Goal: Task Accomplishment & Management: Manage account settings

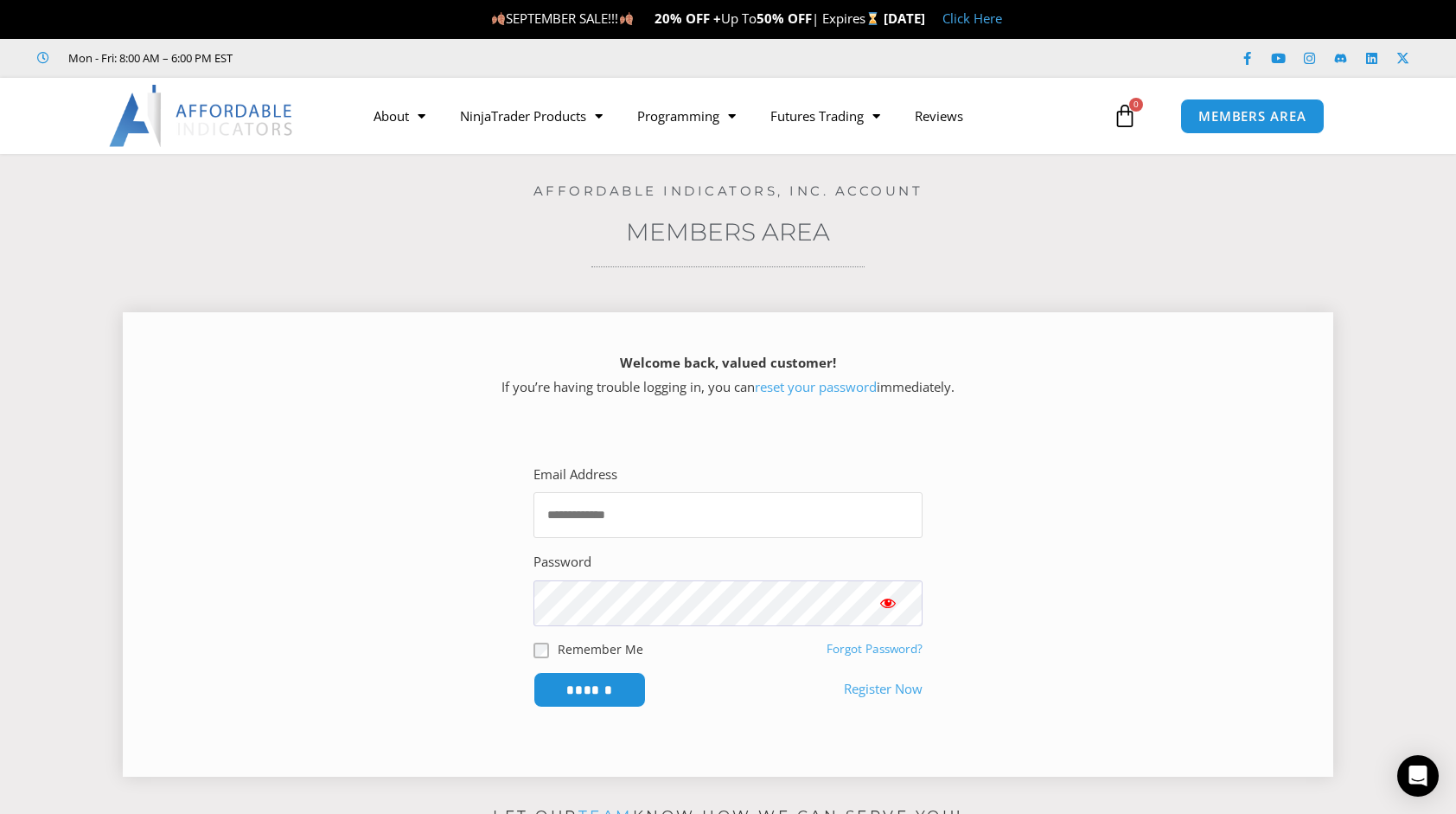
type input "**********"
click at [888, 600] on span "Show password" at bounding box center [888, 602] width 17 height 17
click at [620, 678] on input "******" at bounding box center [590, 690] width 119 height 37
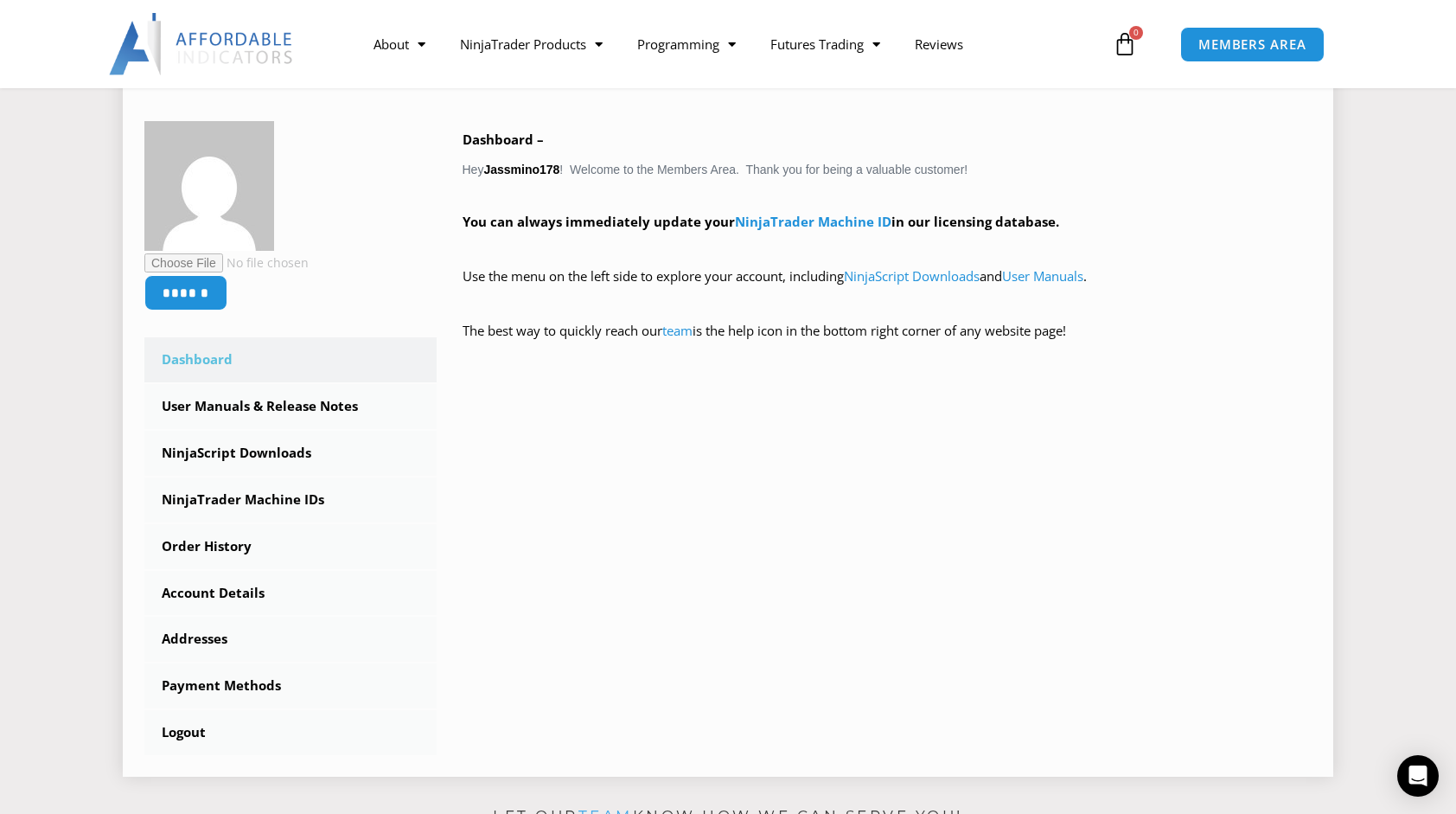
scroll to position [259, 0]
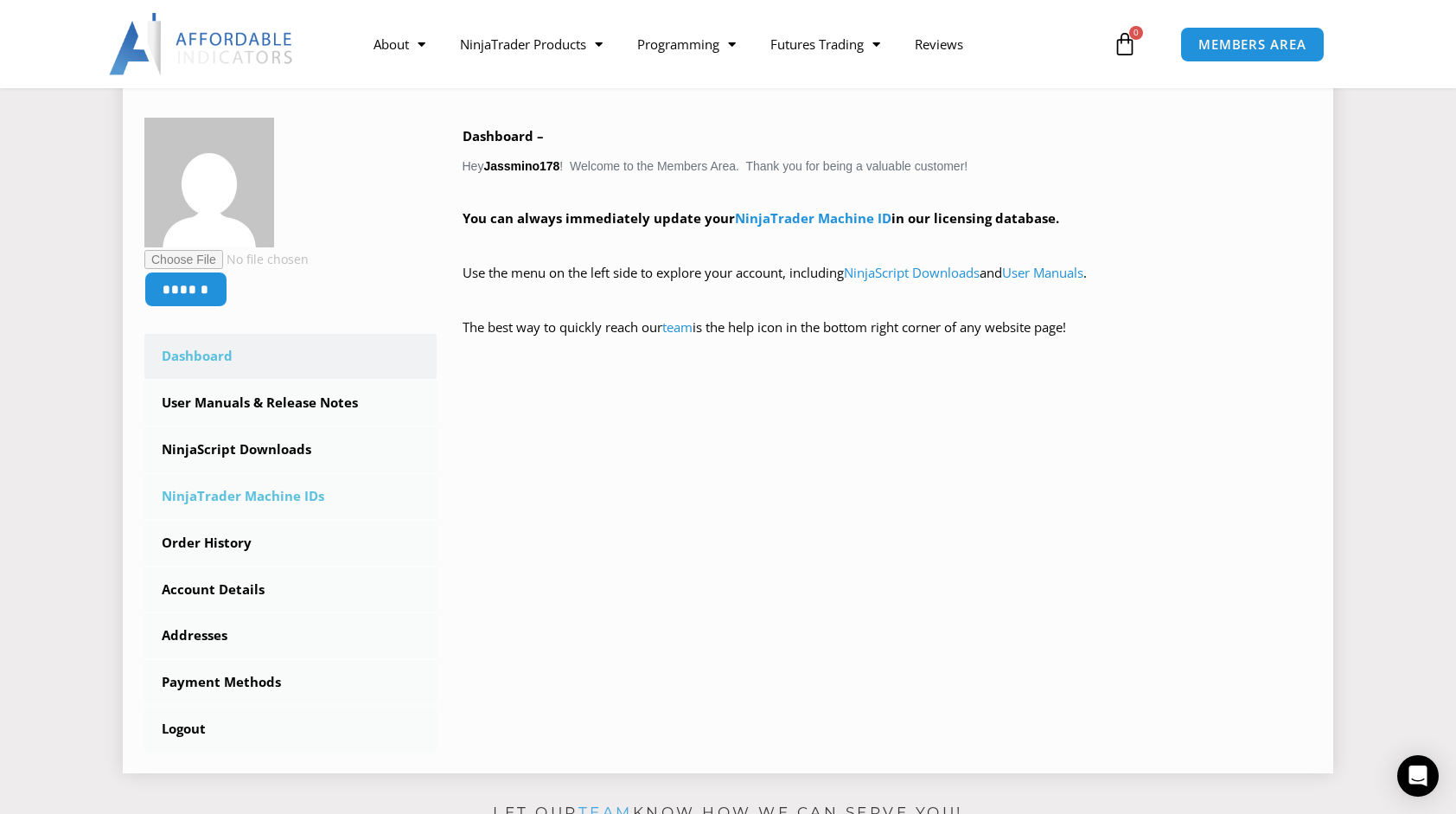
click at [246, 500] on link "NinjaTrader Machine IDs" at bounding box center [290, 496] width 292 height 45
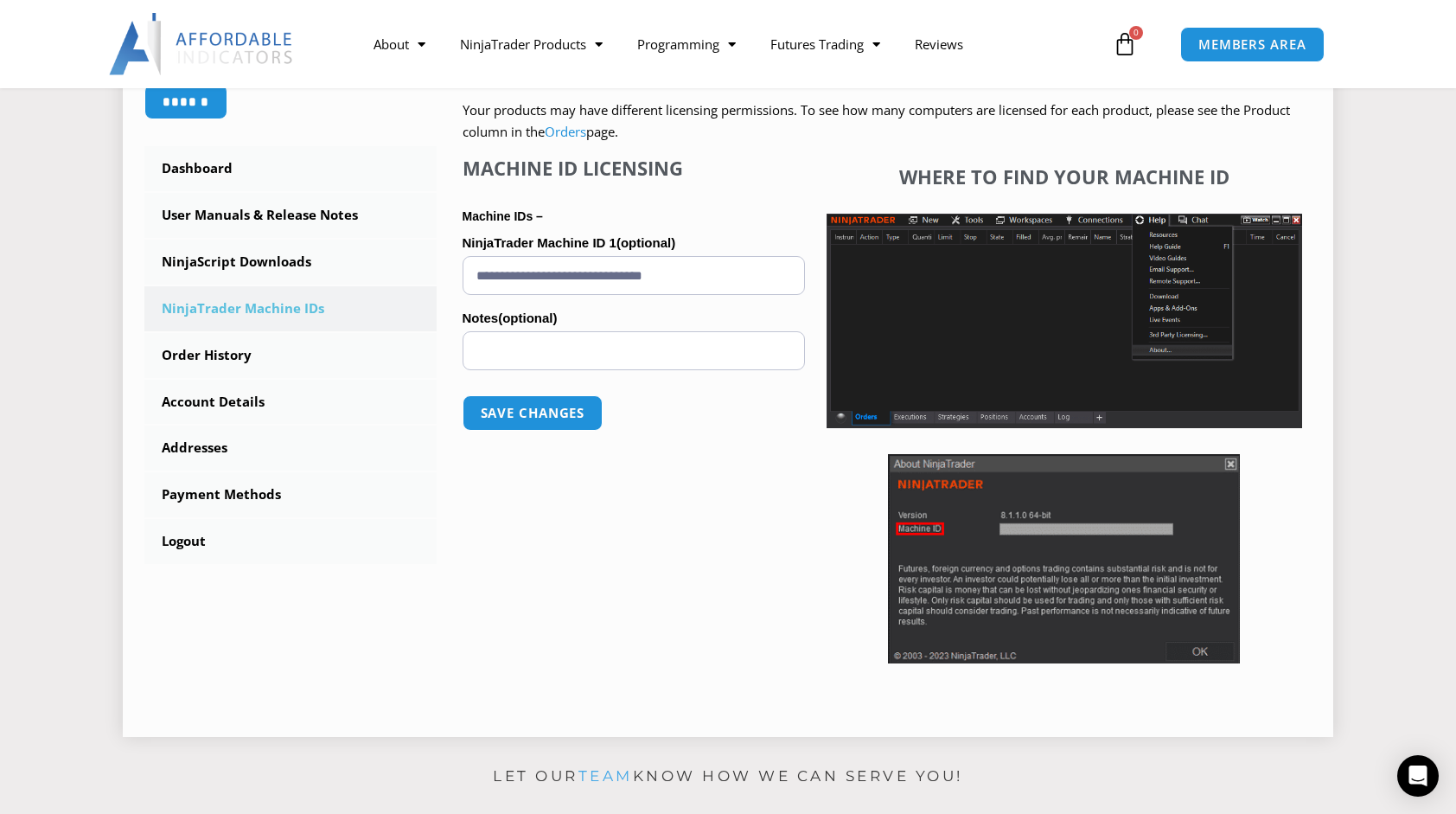
scroll to position [433, 0]
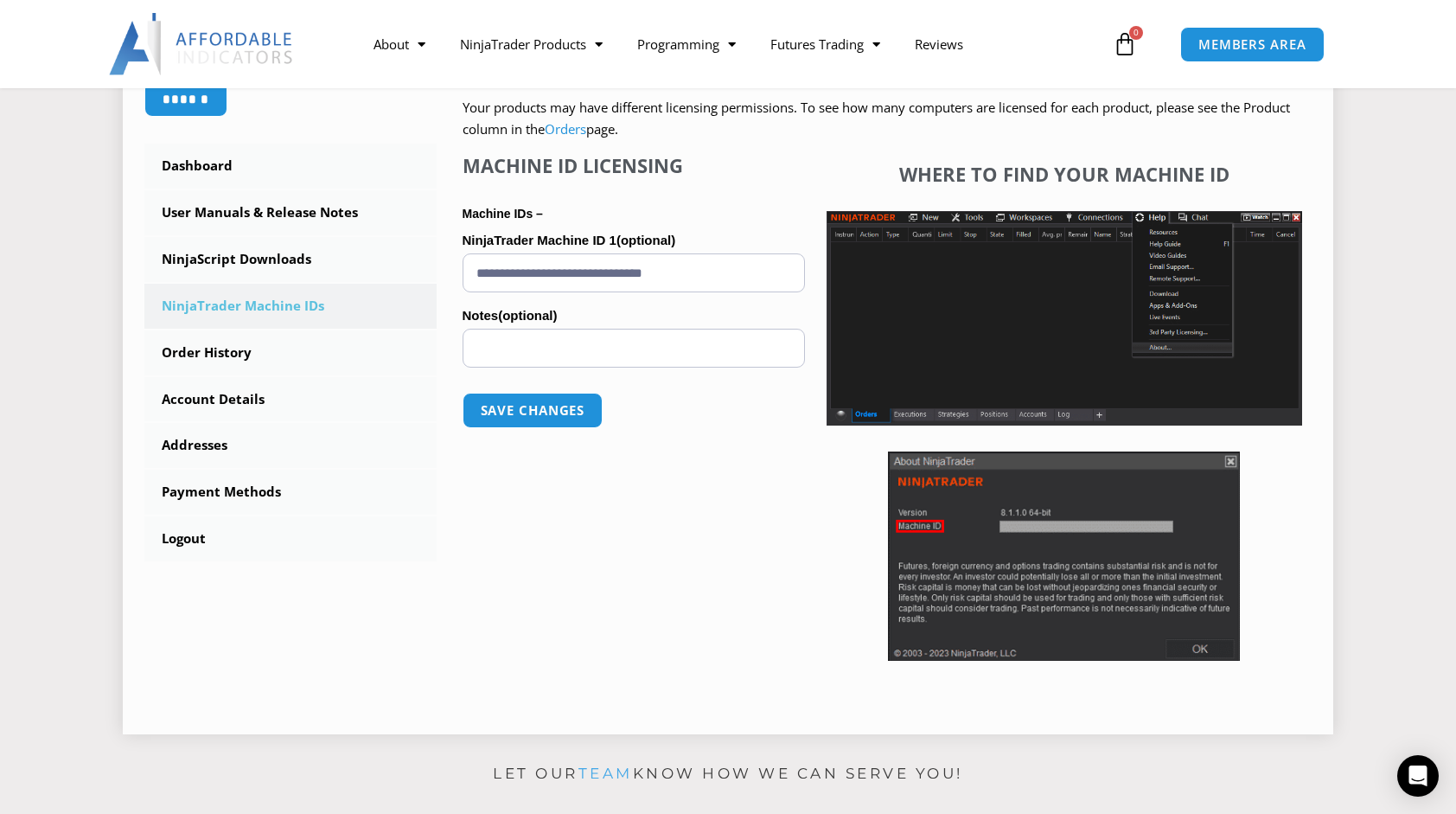
drag, startPoint x: 735, startPoint y: 269, endPoint x: 435, endPoint y: 288, distance: 300.6
click at [435, 288] on div "****** Dashboard Subscriptions User Manuals & Release Notes NinjaScript Downloa…" at bounding box center [728, 319] width 1168 height 786
paste input "**********"
type input "**********"
click at [558, 414] on button "Save changes" at bounding box center [532, 410] width 148 height 37
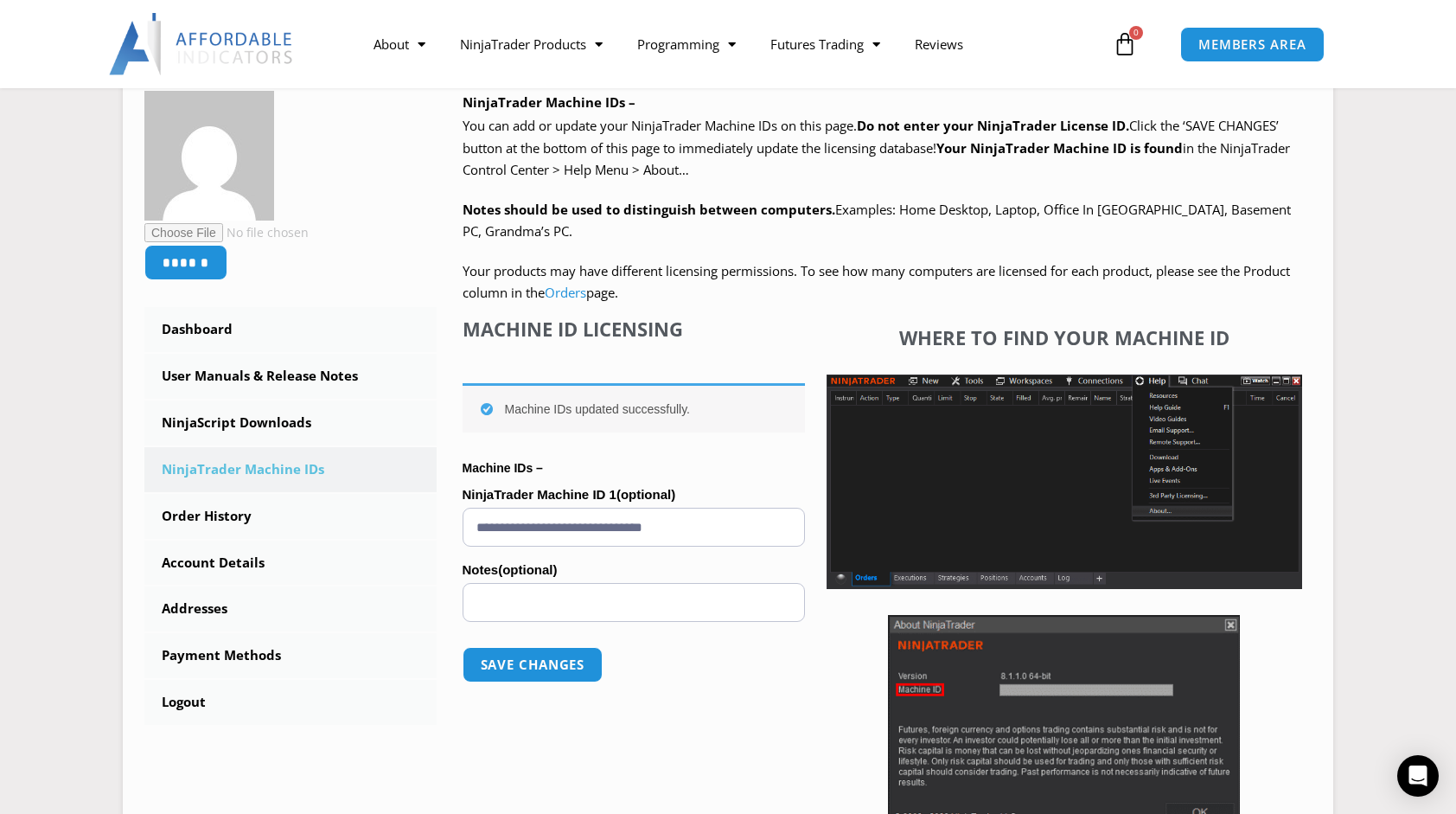
scroll to position [259, 0]
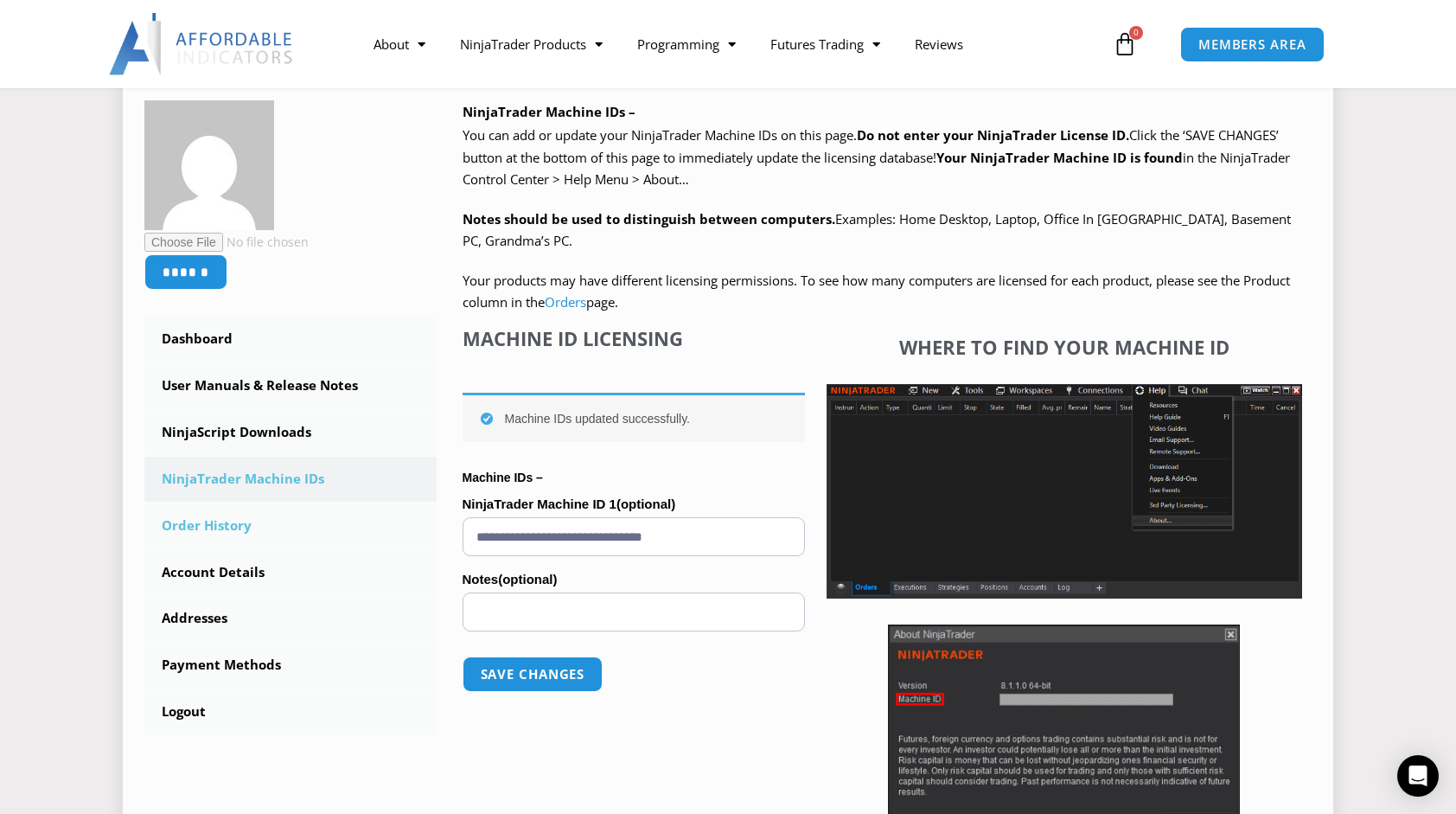
click at [229, 514] on link "Order History" at bounding box center [290, 526] width 292 height 45
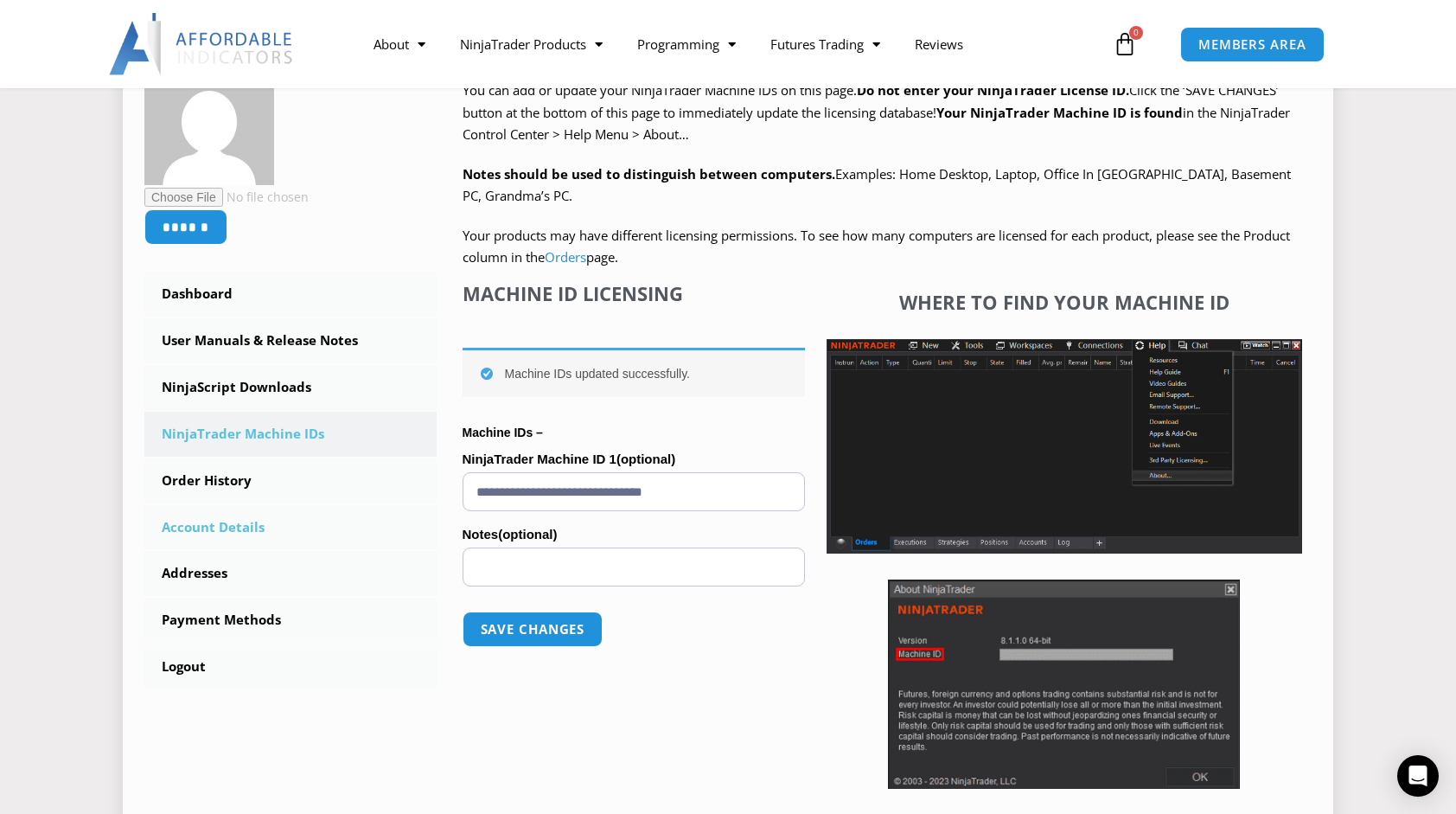
scroll to position [346, 0]
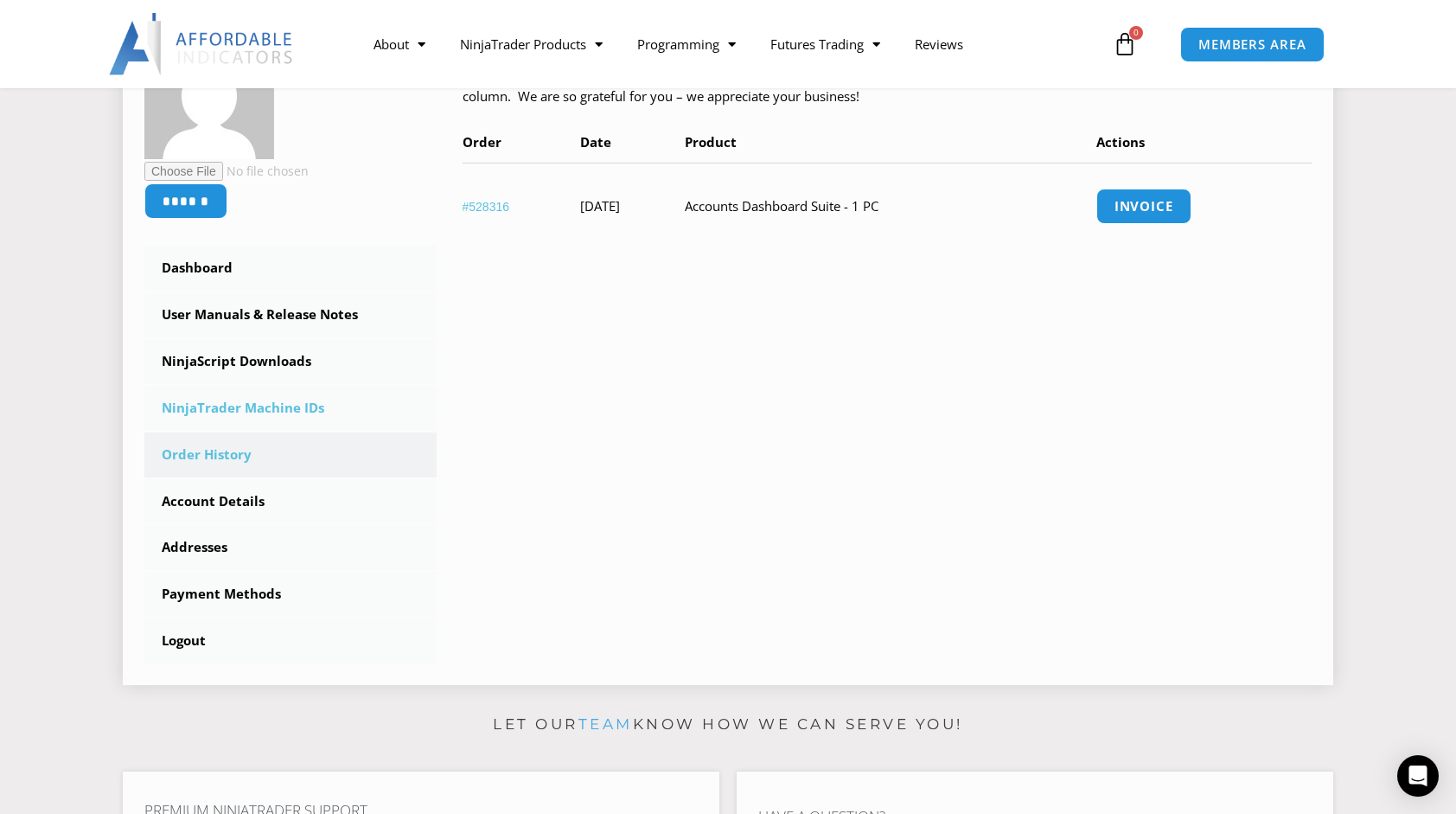
scroll to position [346, 0]
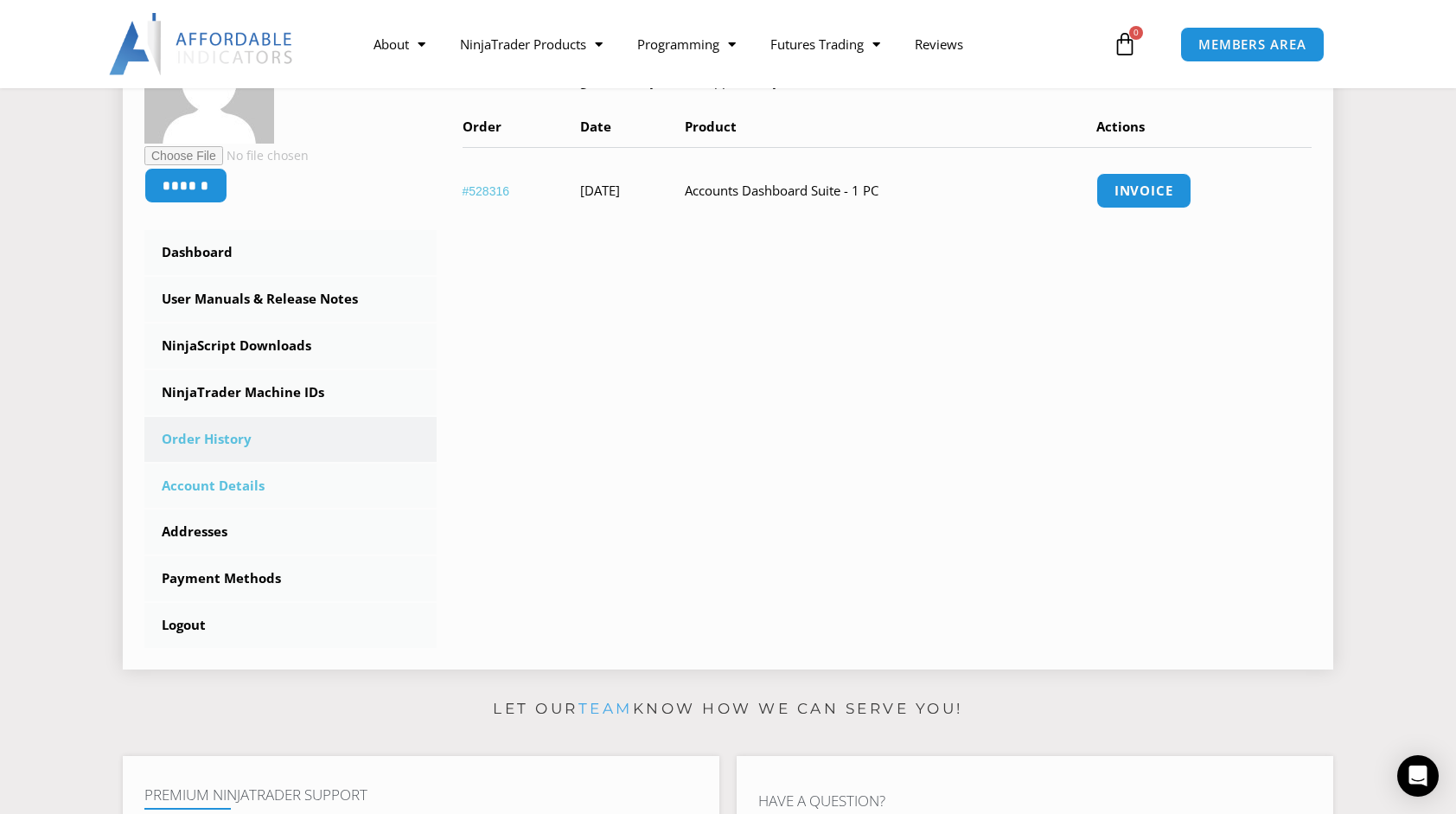
click at [194, 488] on link "Account Details" at bounding box center [290, 485] width 292 height 45
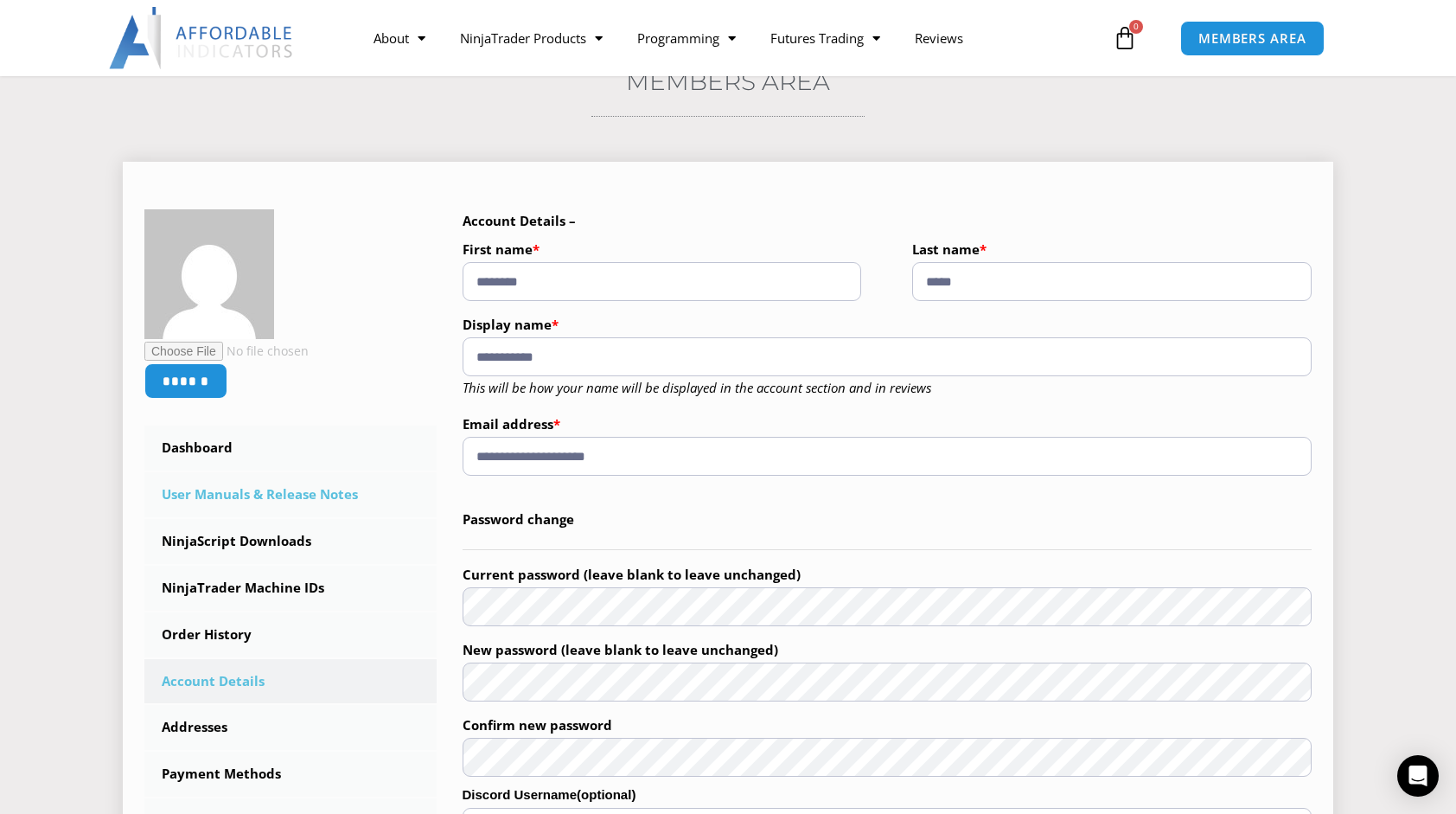
scroll to position [173, 0]
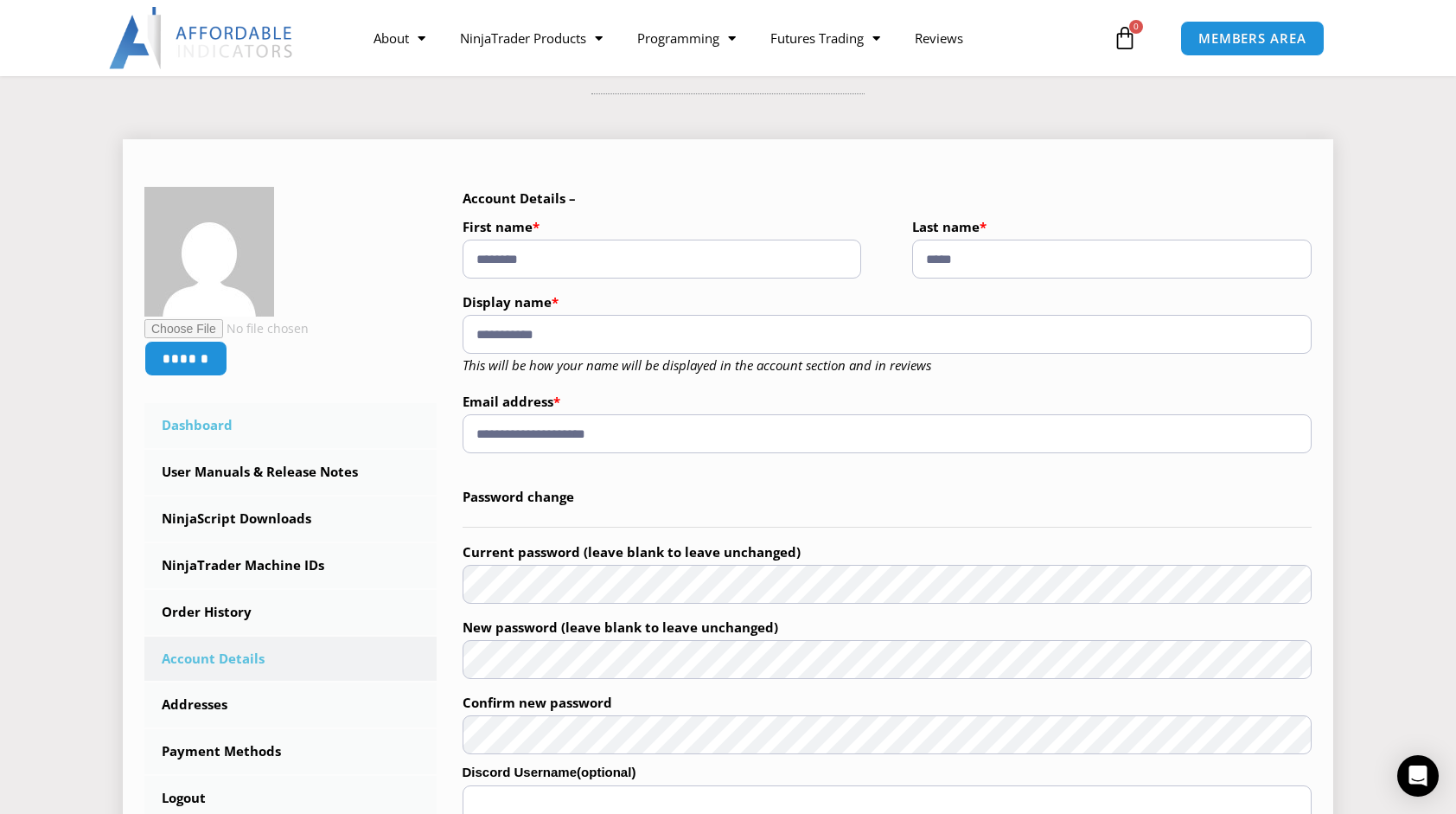
click at [216, 434] on link "Dashboard" at bounding box center [290, 425] width 292 height 45
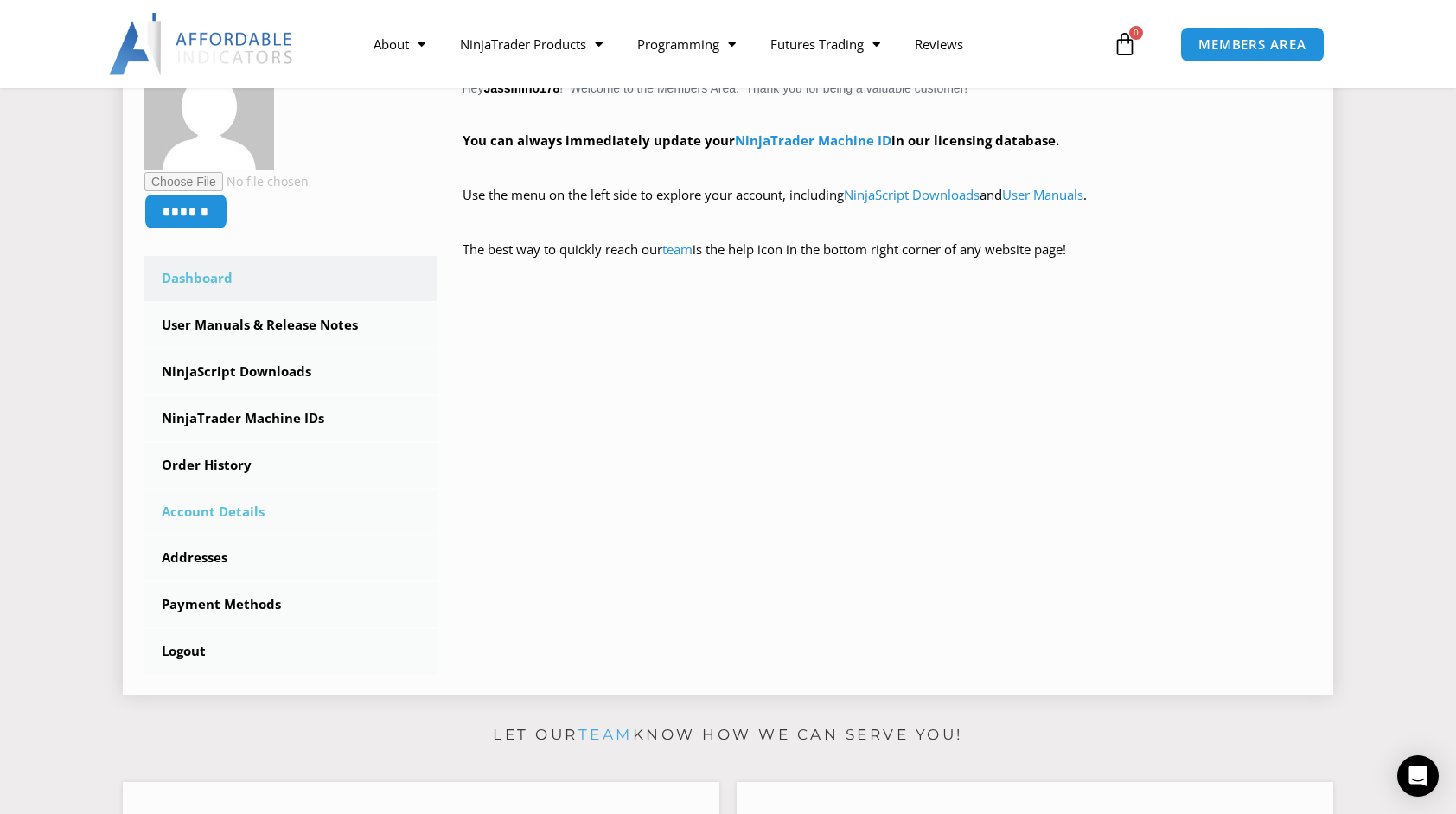
scroll to position [346, 0]
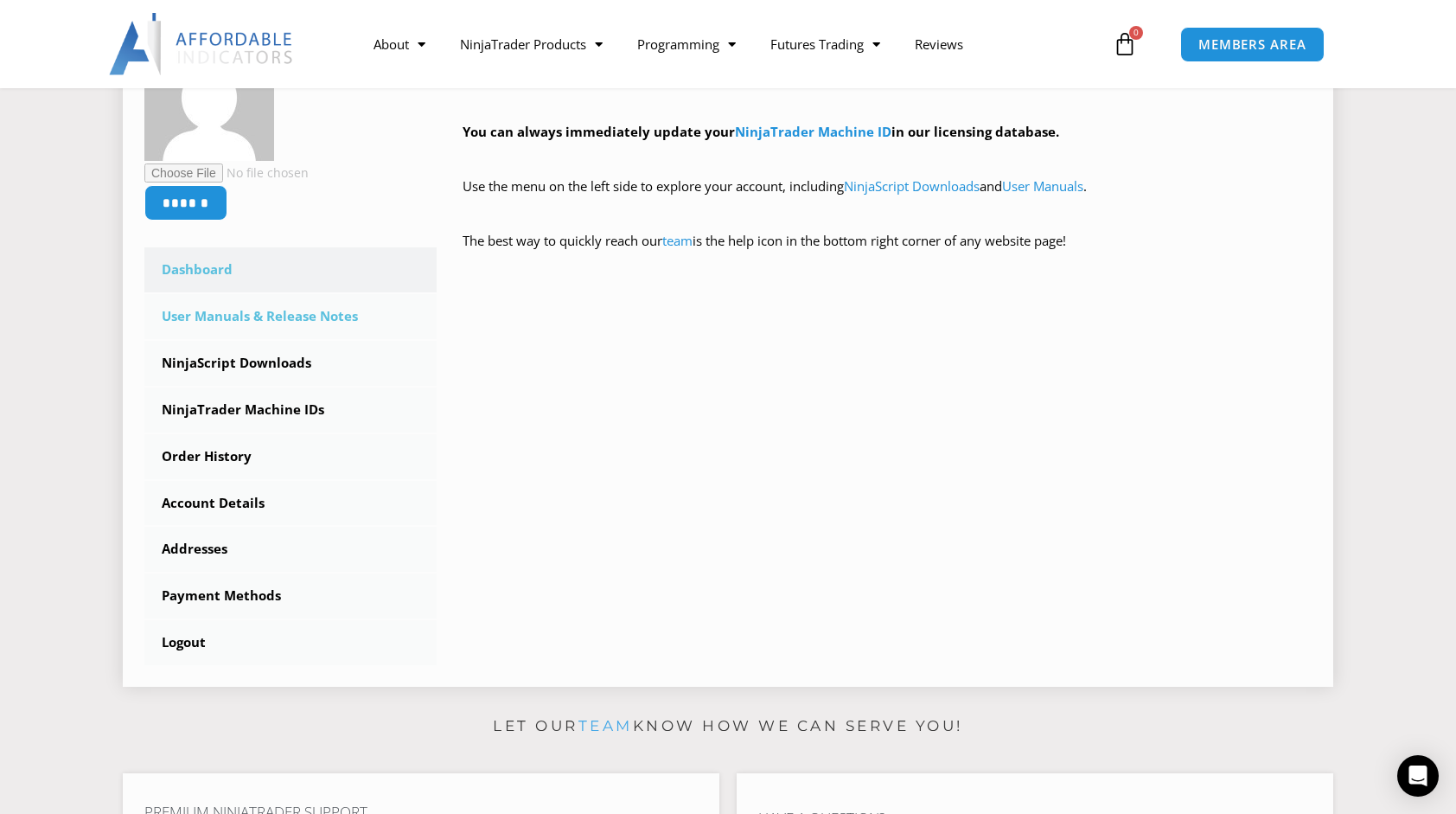
click at [292, 327] on link "User Manuals & Release Notes" at bounding box center [290, 316] width 292 height 45
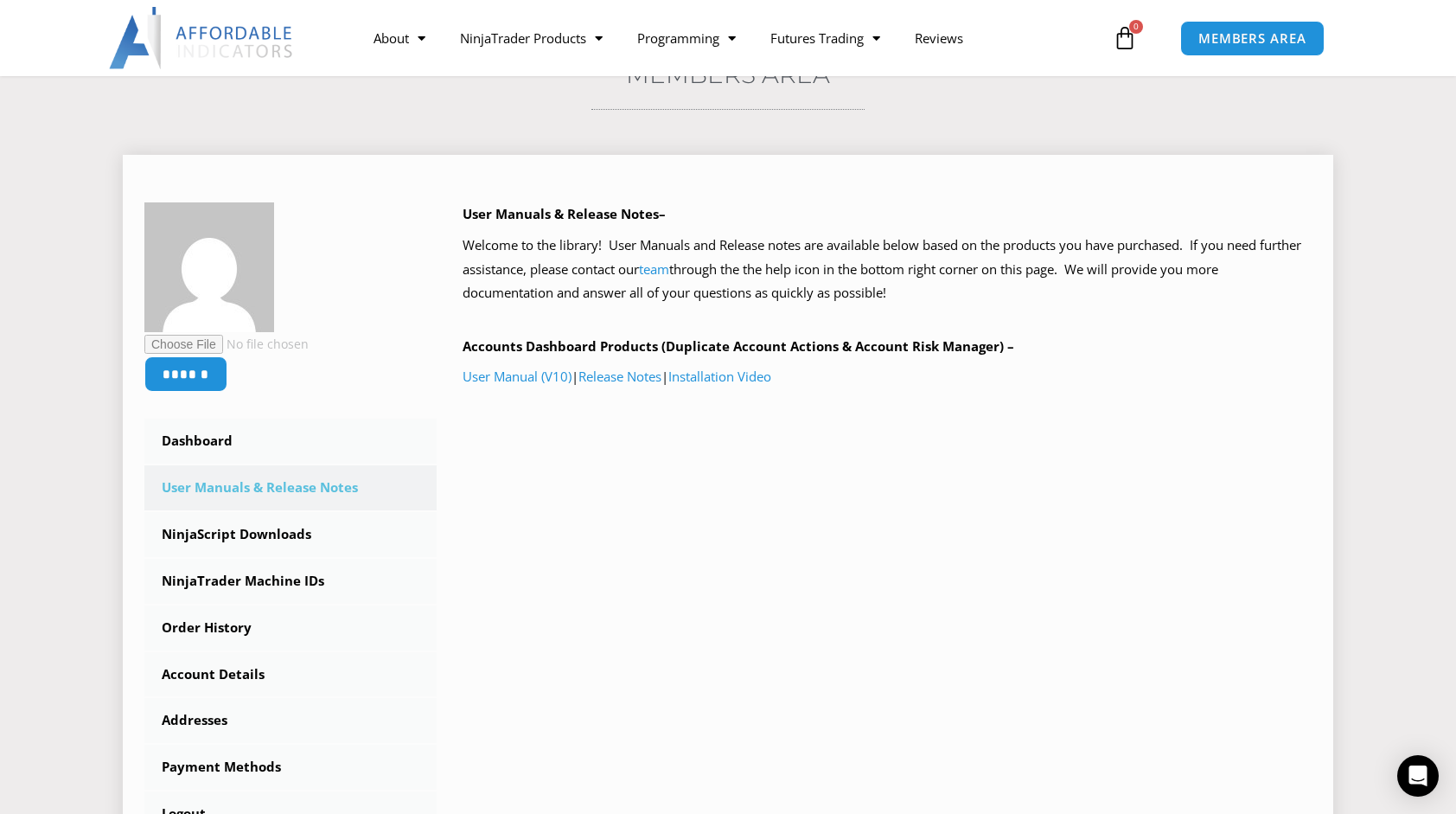
scroll to position [173, 0]
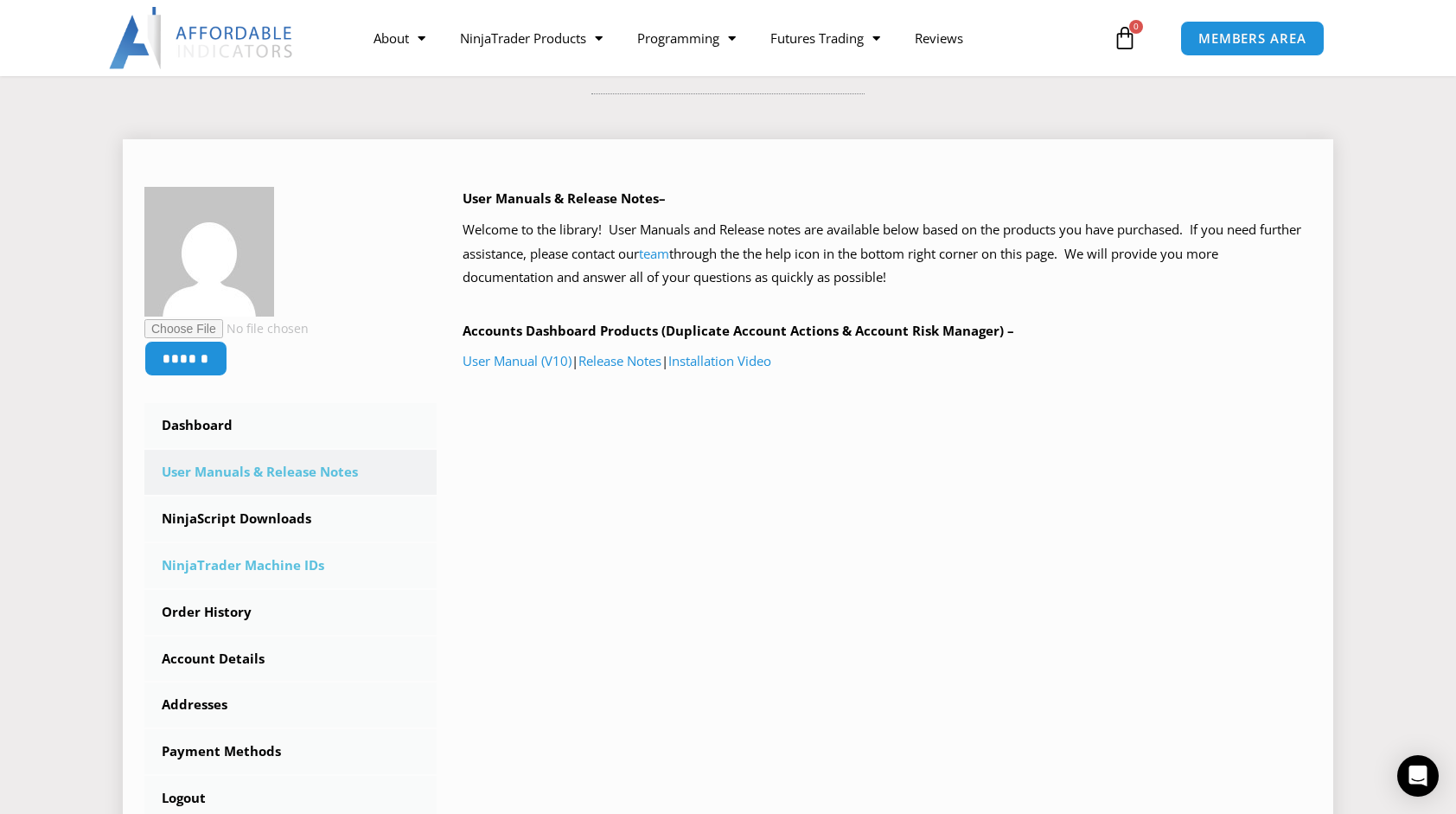
click at [228, 569] on link "NinjaTrader Machine IDs" at bounding box center [290, 565] width 292 height 45
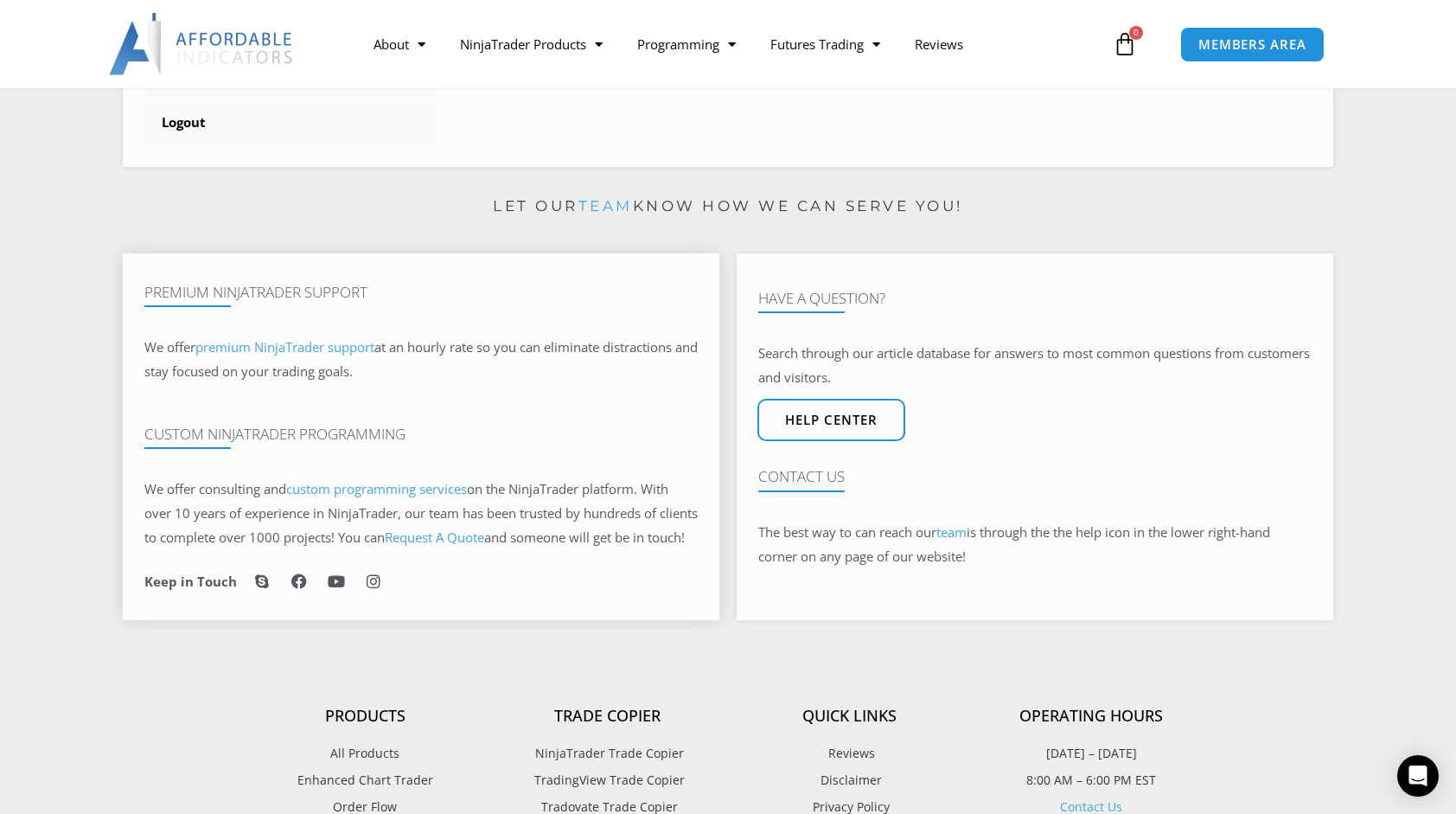
scroll to position [865, 0]
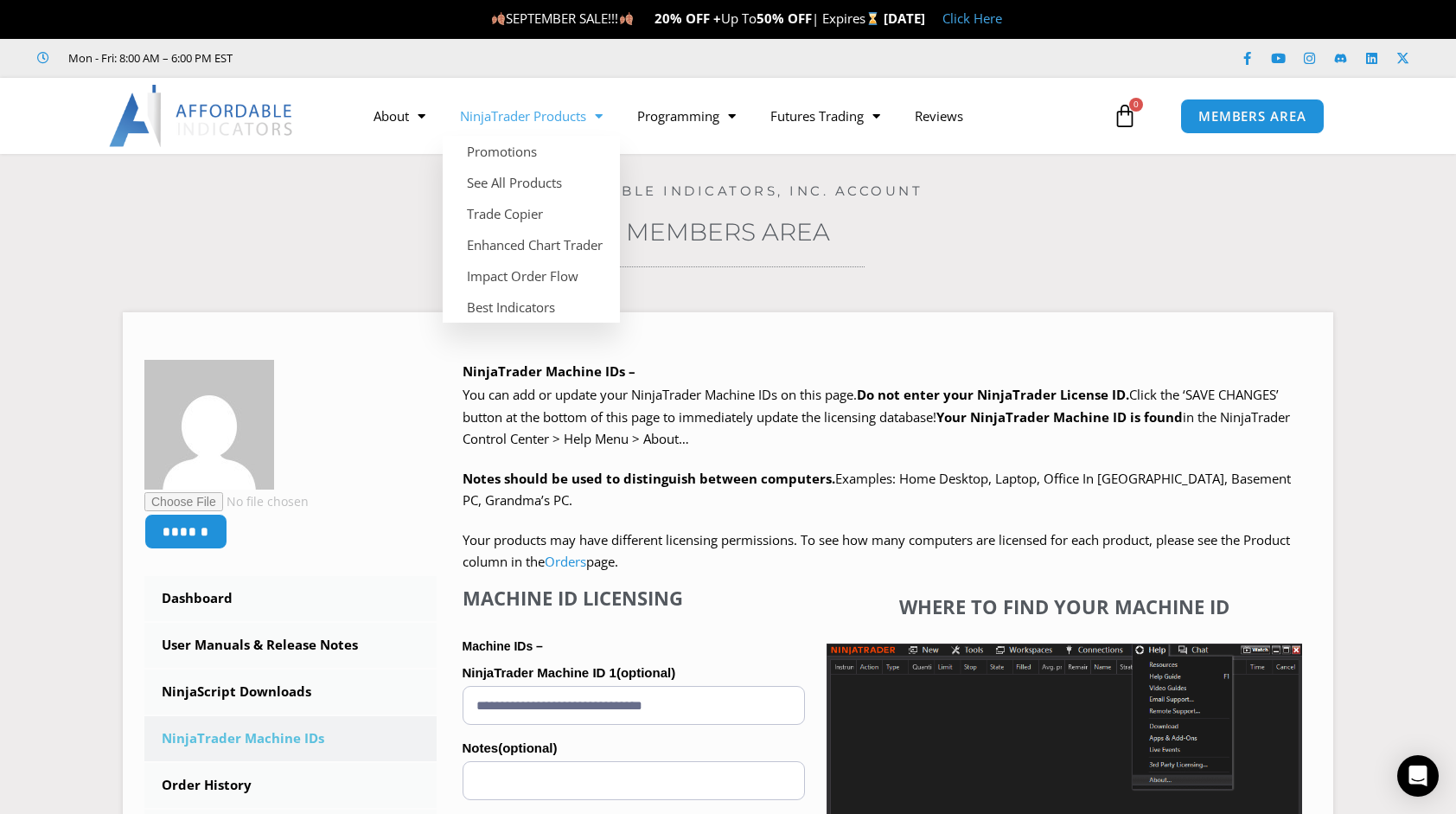
click at [510, 129] on link "NinjaTrader Products" at bounding box center [531, 116] width 177 height 40
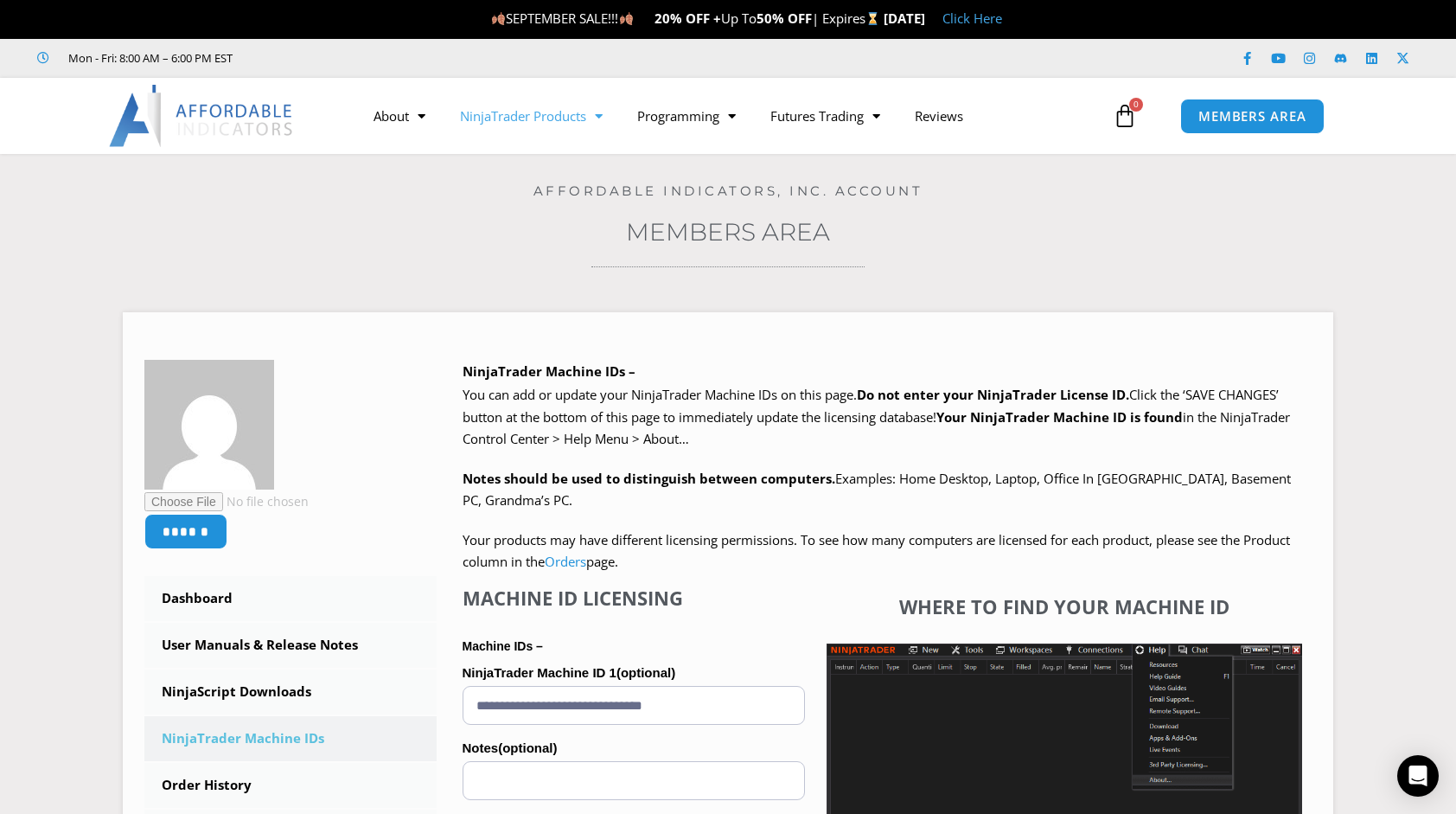
click at [537, 121] on link "NinjaTrader Products" at bounding box center [531, 116] width 177 height 40
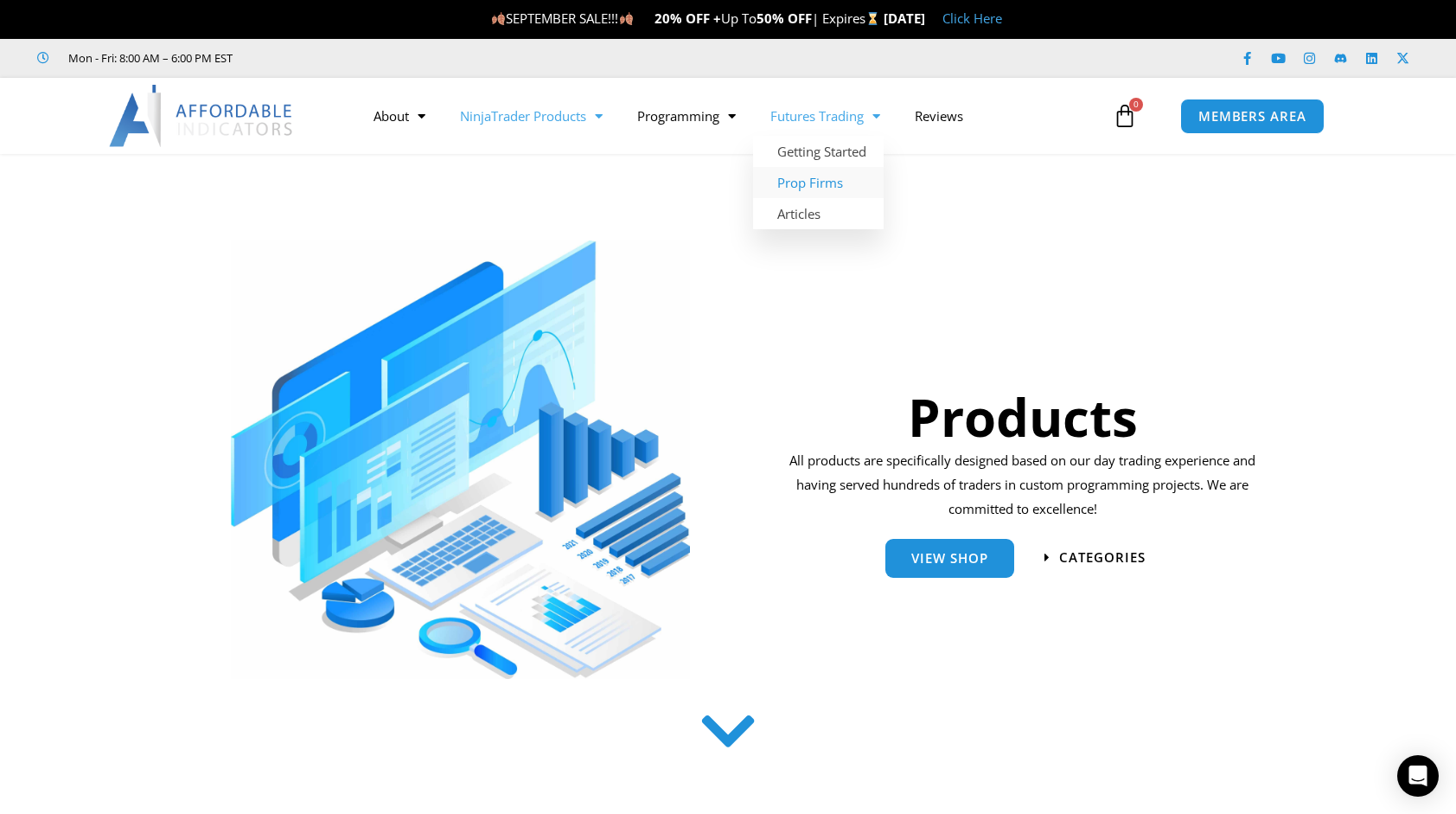
click at [836, 176] on link "Prop Firms" at bounding box center [818, 183] width 130 height 31
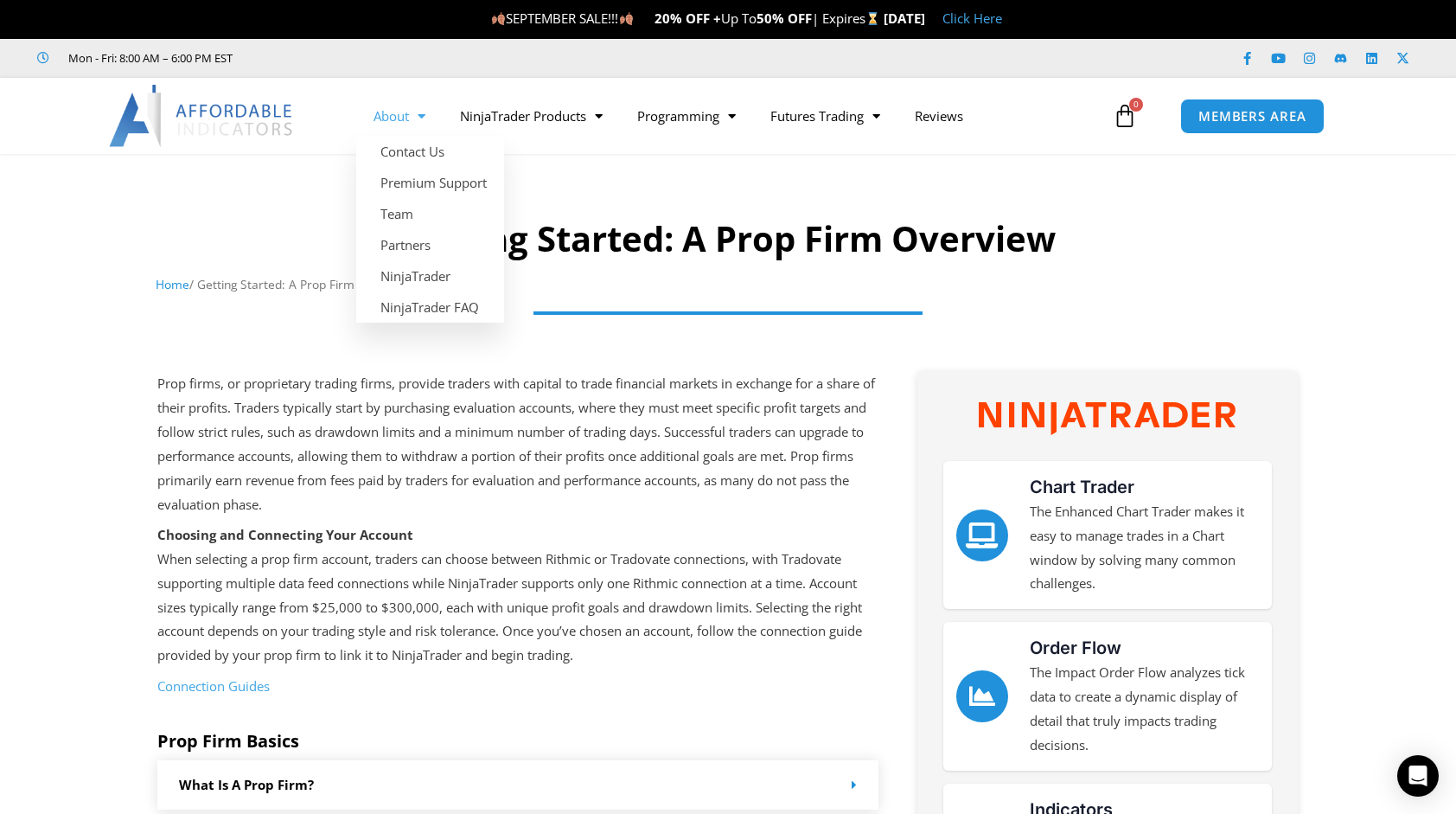
click at [423, 122] on span "Menu" at bounding box center [417, 116] width 16 height 30
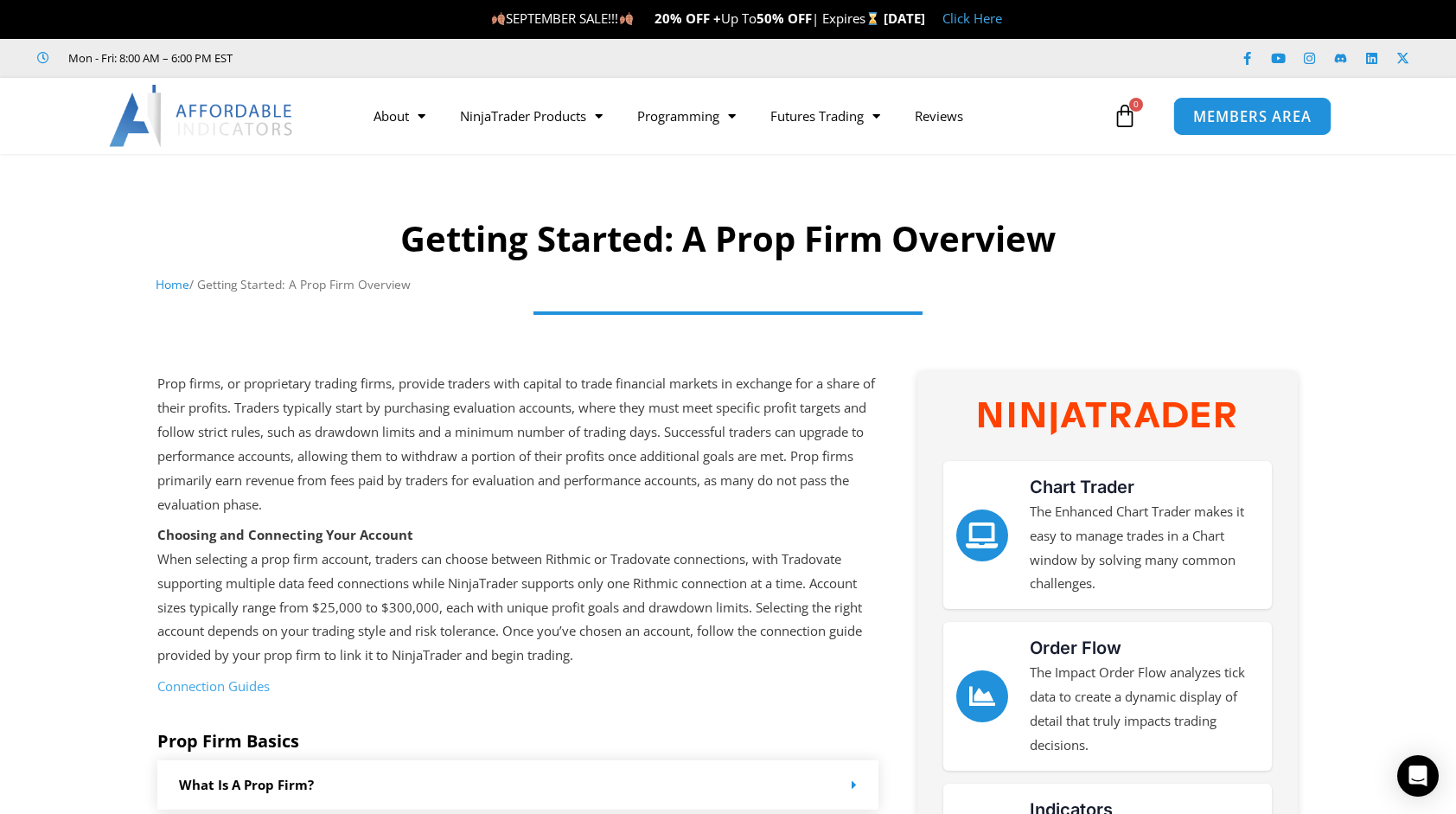
drag, startPoint x: 1360, startPoint y: 287, endPoint x: 1232, endPoint y: 103, distance: 224.1
click at [1361, 287] on div at bounding box center [728, 235] width 1456 height 144
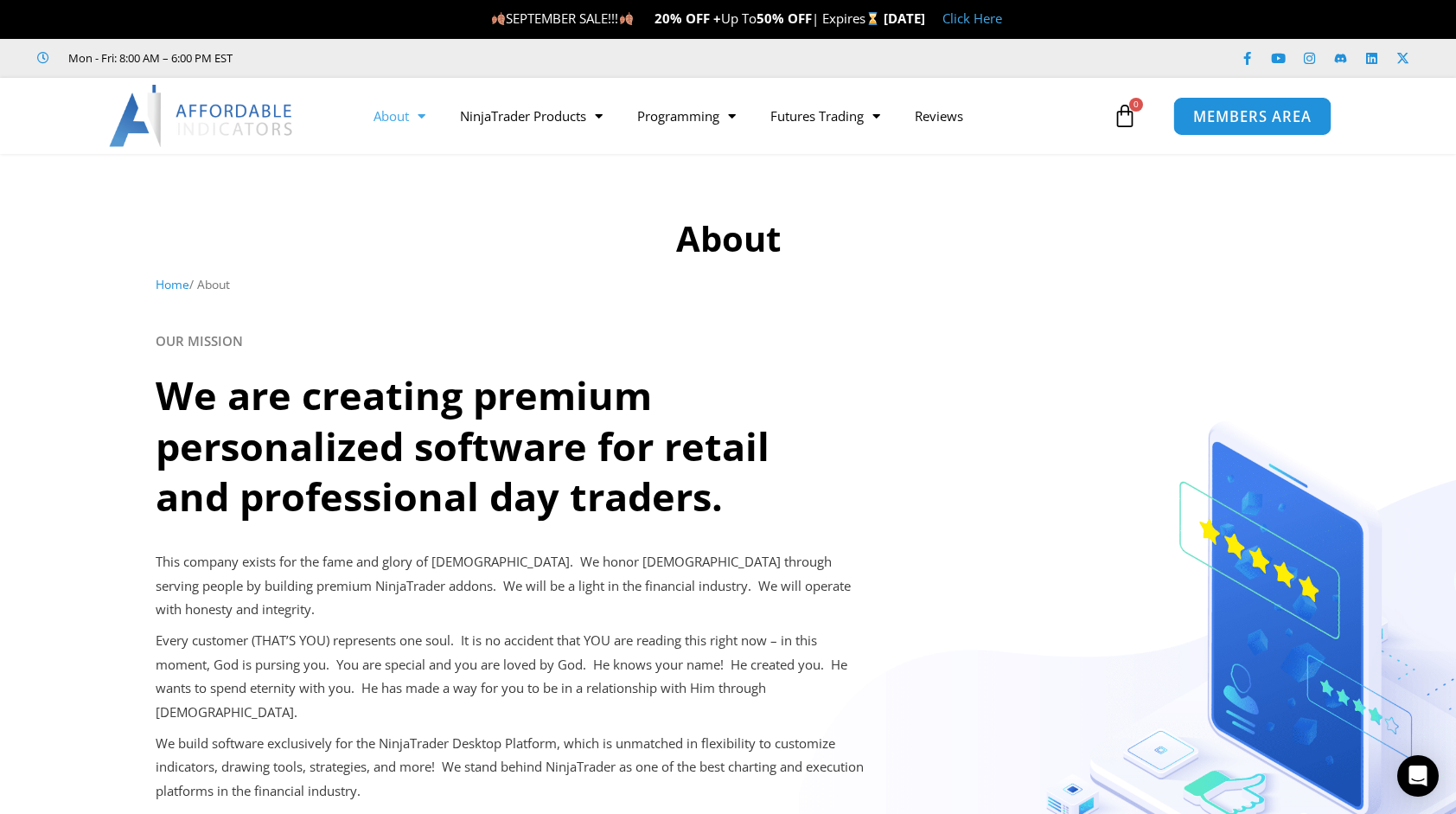
click at [1279, 112] on span "MEMBERS AREA" at bounding box center [1253, 116] width 119 height 15
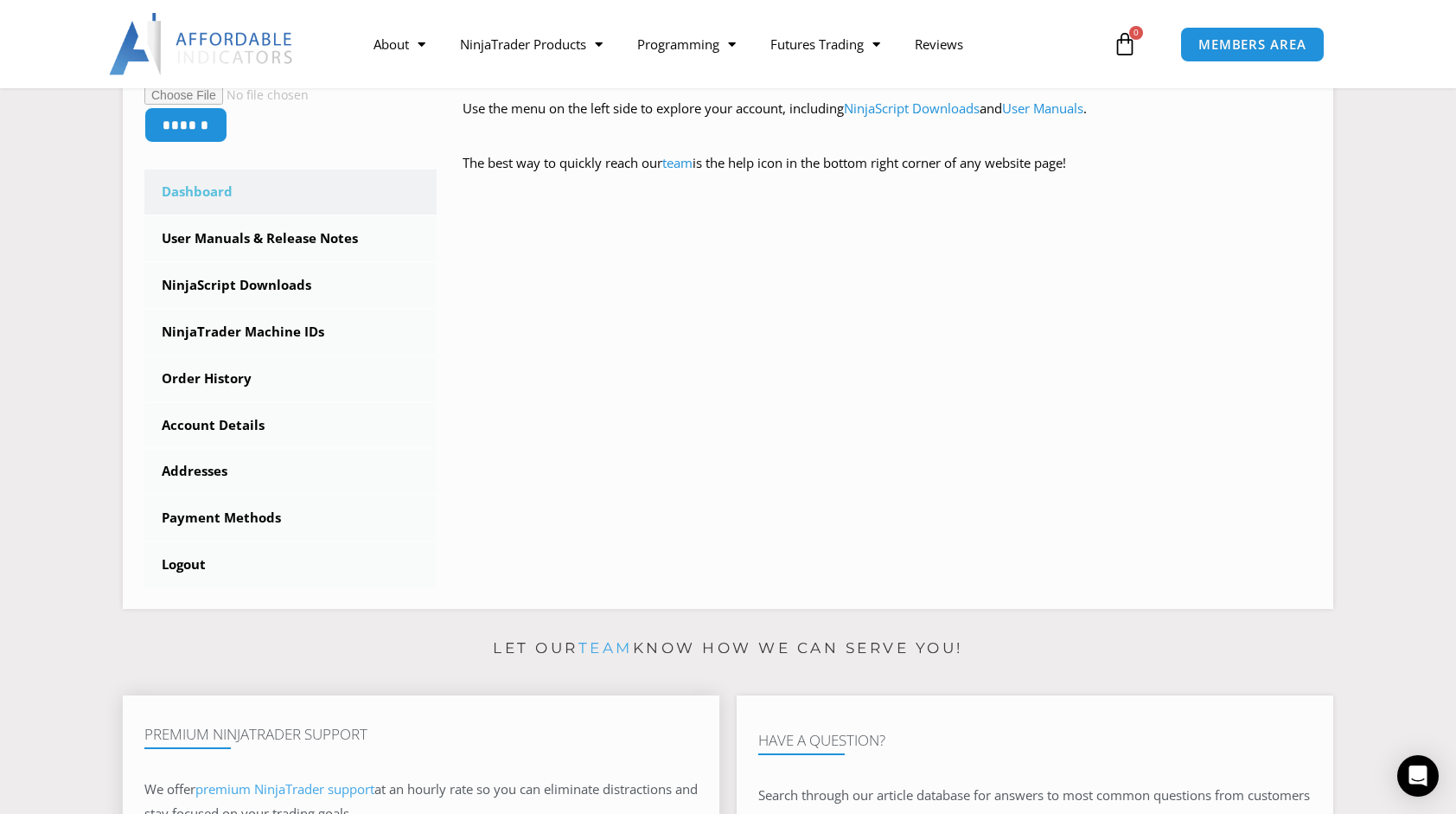
scroll to position [259, 0]
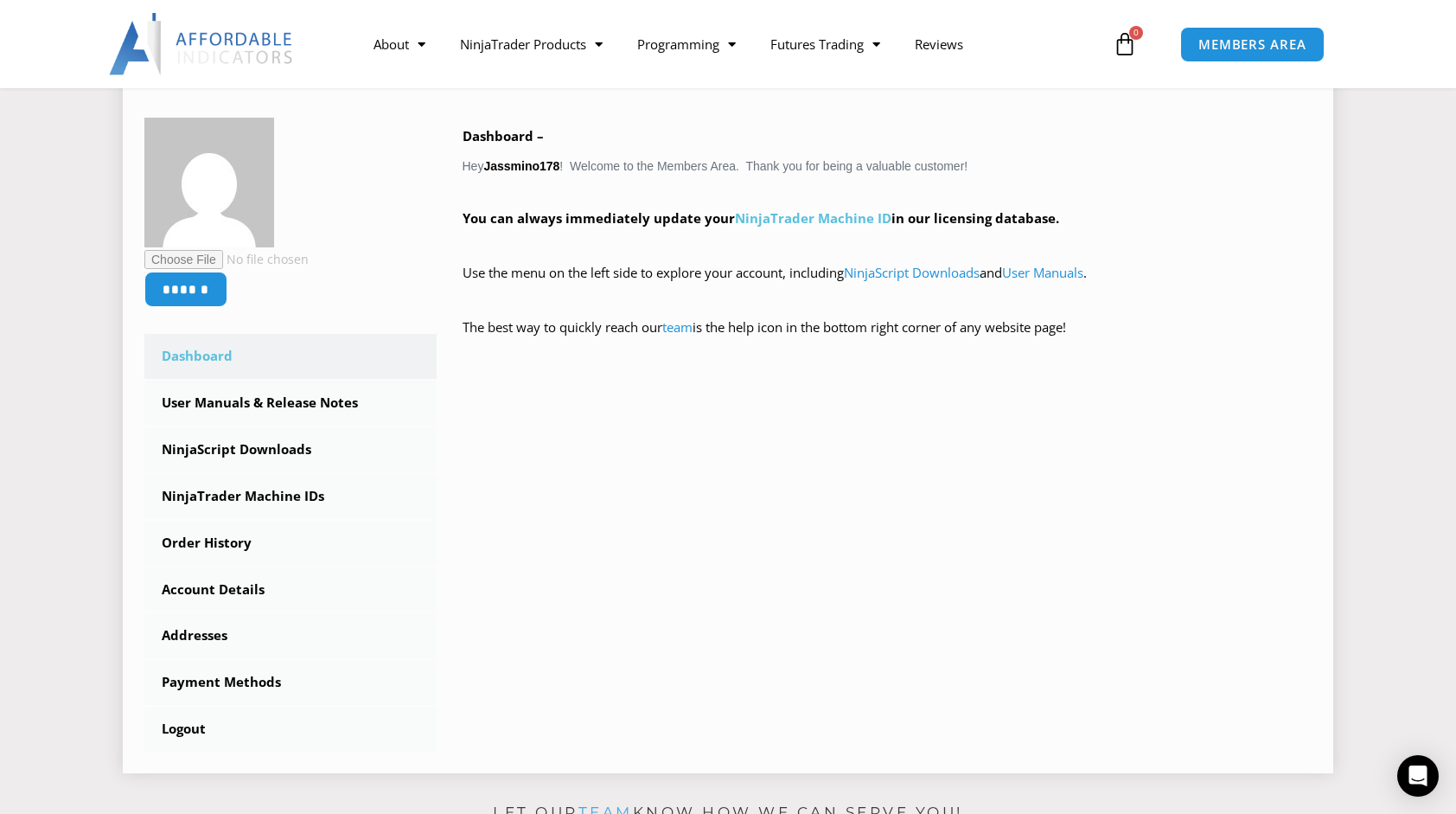
click at [824, 224] on link "NinjaTrader Machine ID" at bounding box center [814, 217] width 157 height 17
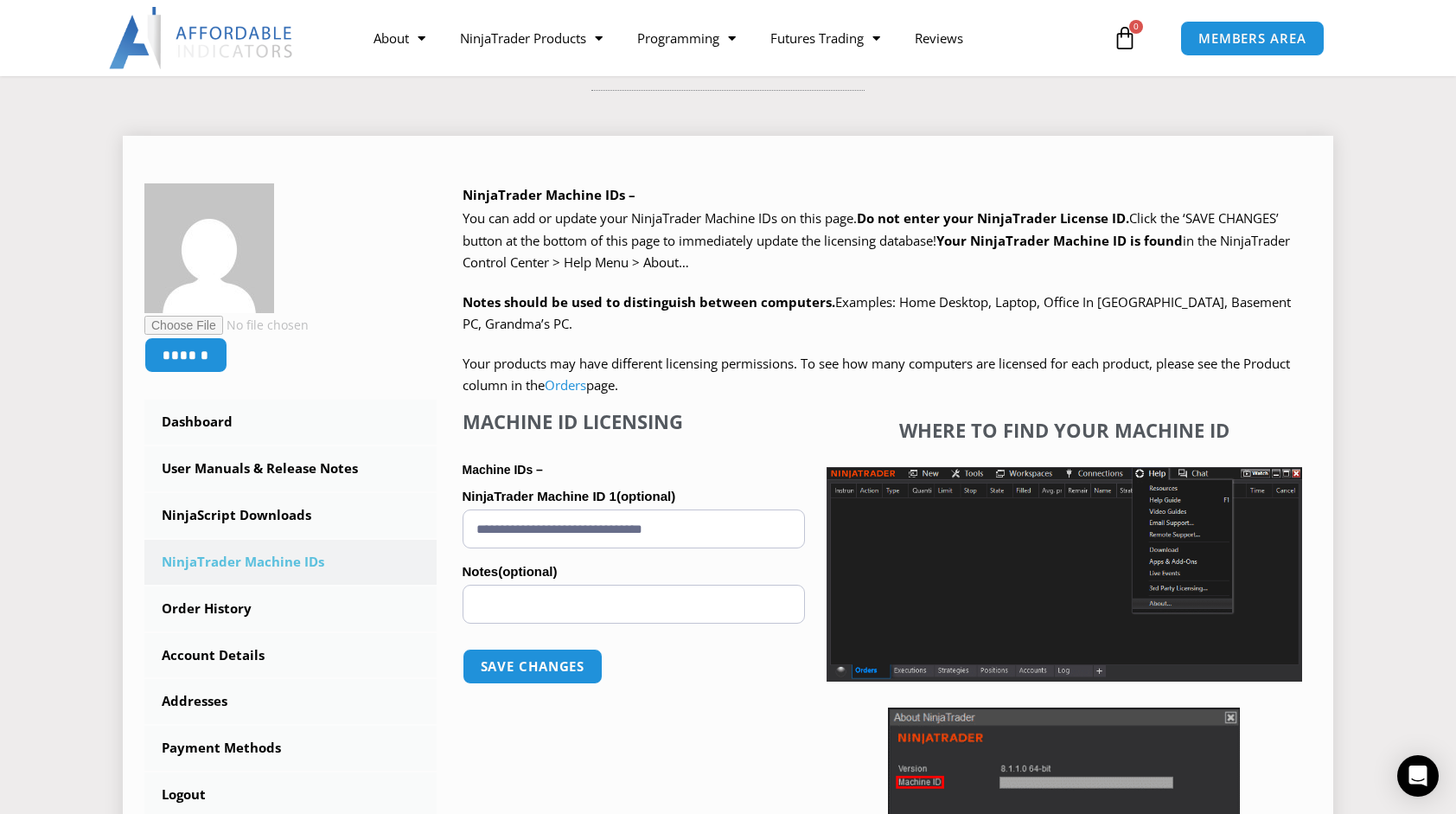
scroll to position [173, 0]
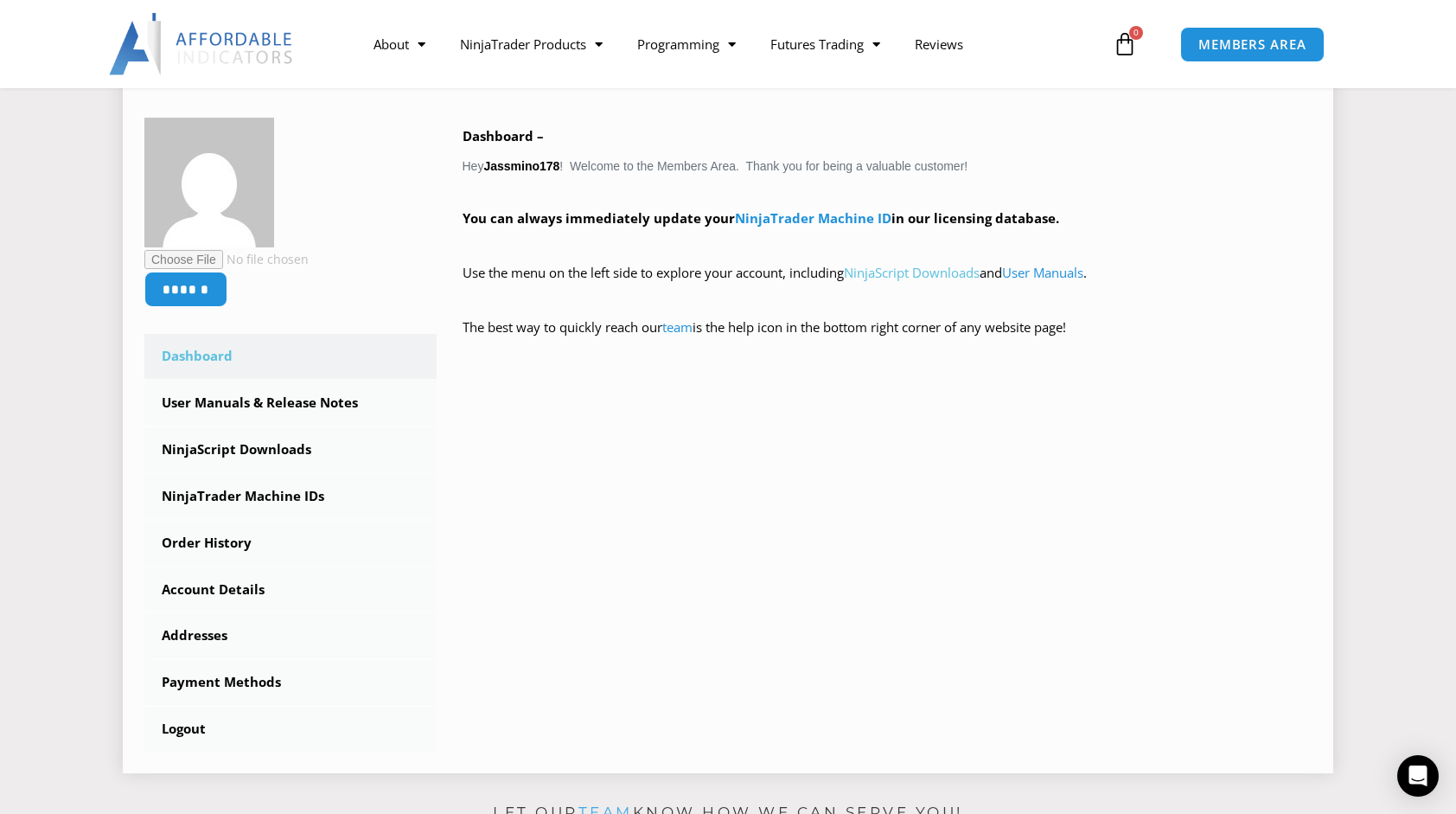
click at [946, 270] on link "NinjaScript Downloads" at bounding box center [911, 272] width 136 height 17
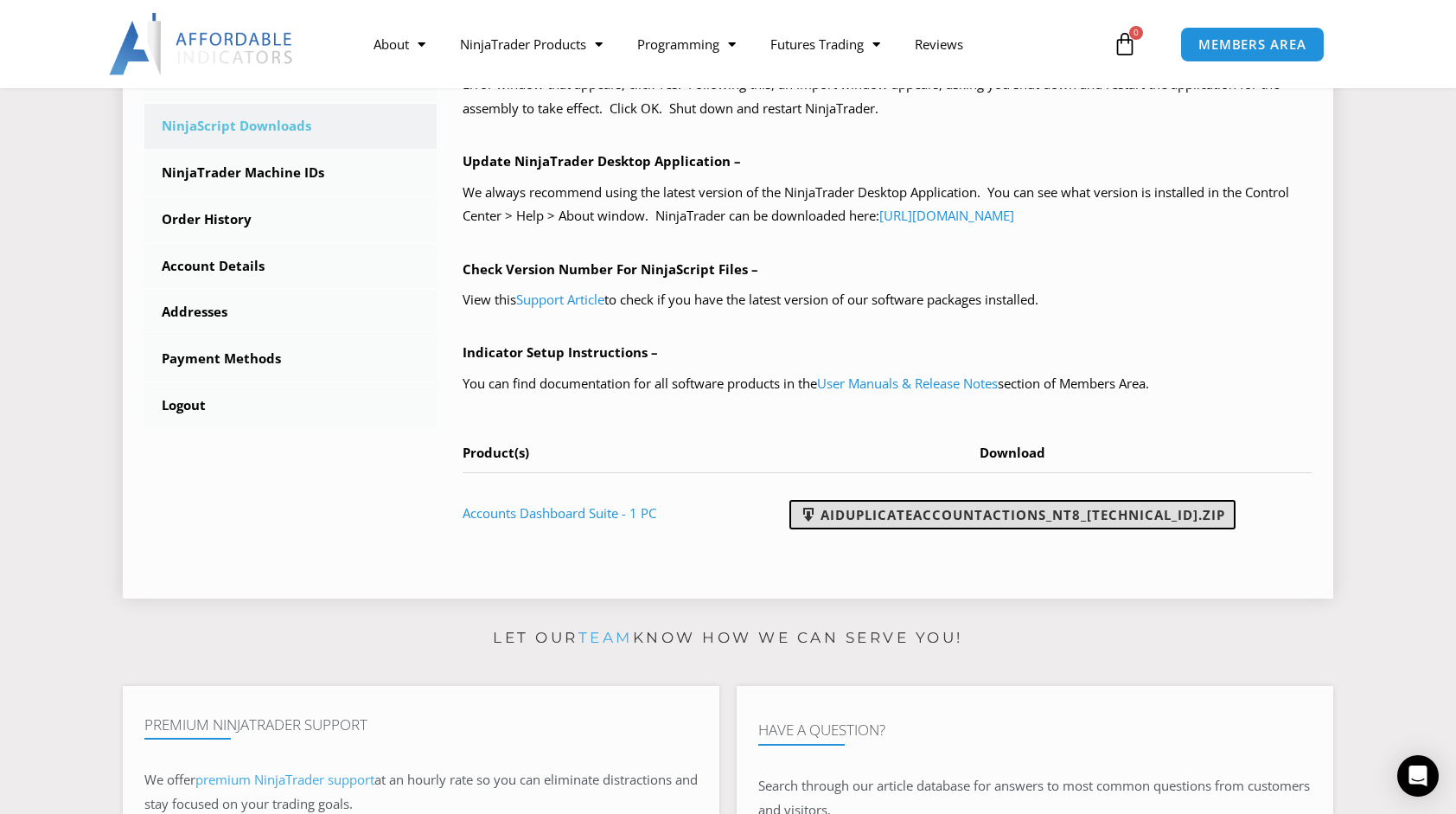
scroll to position [606, 0]
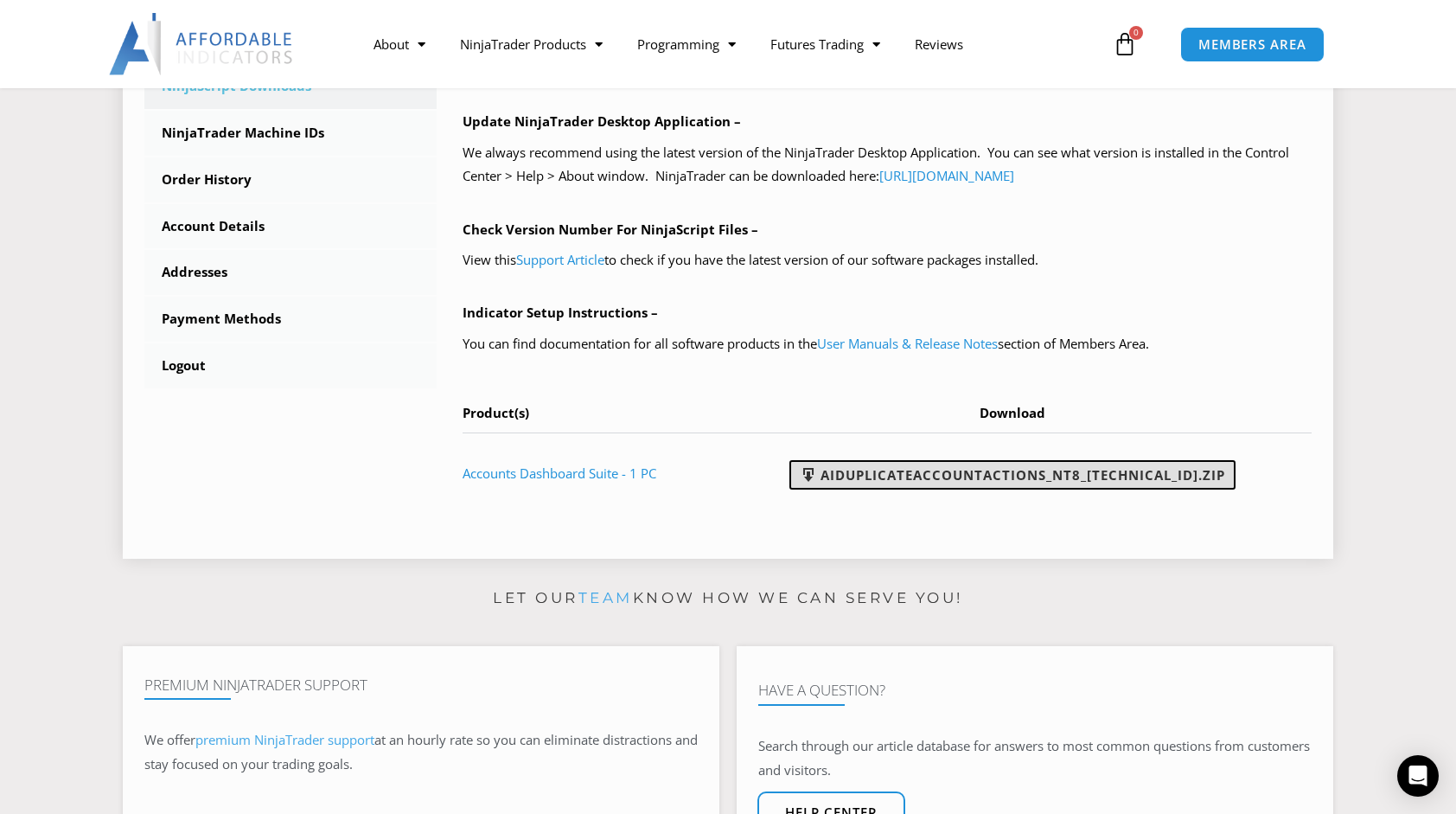
click at [1174, 477] on link "AIDuplicateAccountActions_NT8_[TECHNICAL_ID].zip" at bounding box center [1012, 475] width 446 height 29
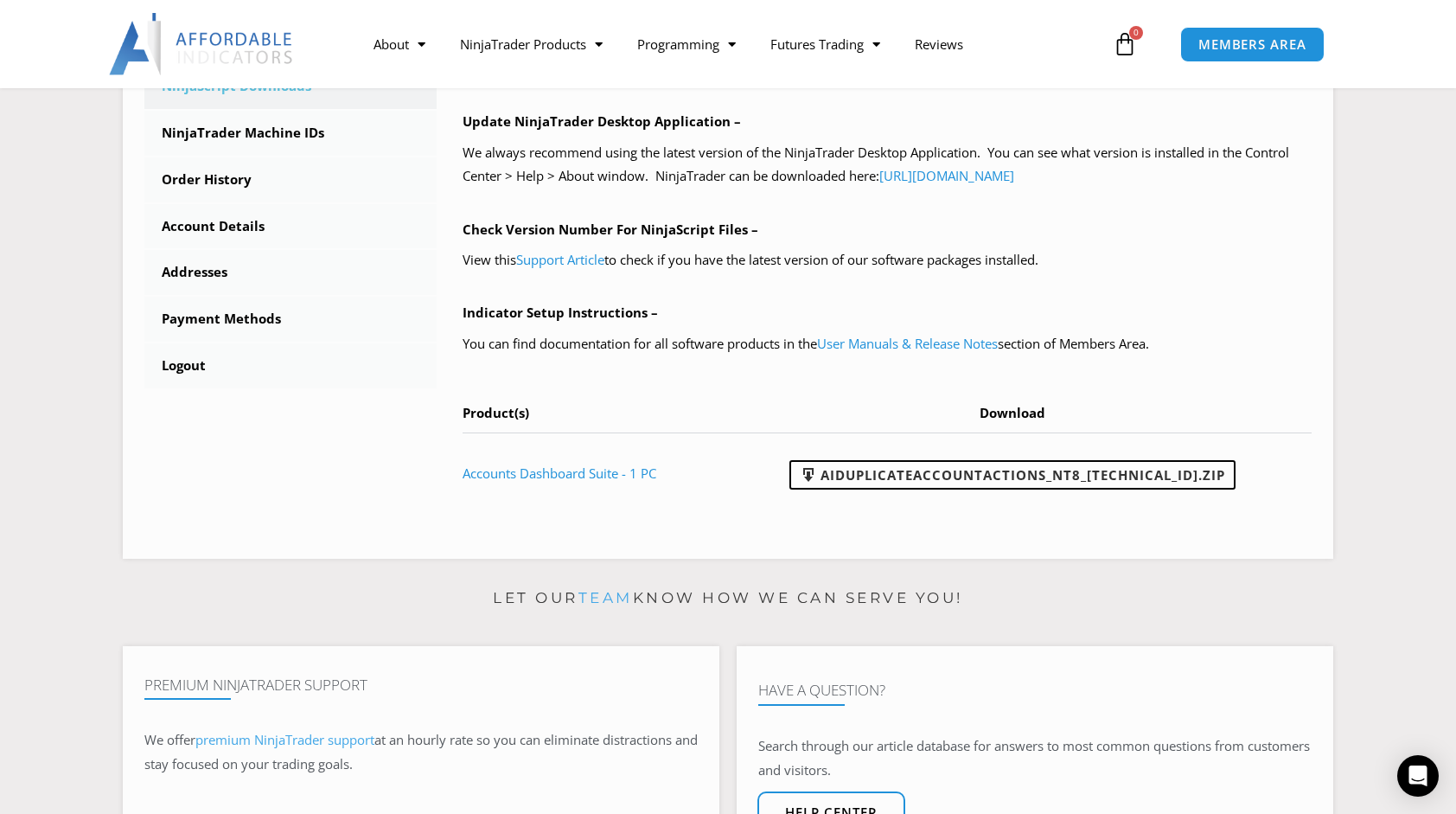
click at [1453, 295] on section "Home / Members Area / Downloads Affordable Indicators, Inc. Account Members Are…" at bounding box center [728, 67] width 1456 height 1037
